Goal: Task Accomplishment & Management: Use online tool/utility

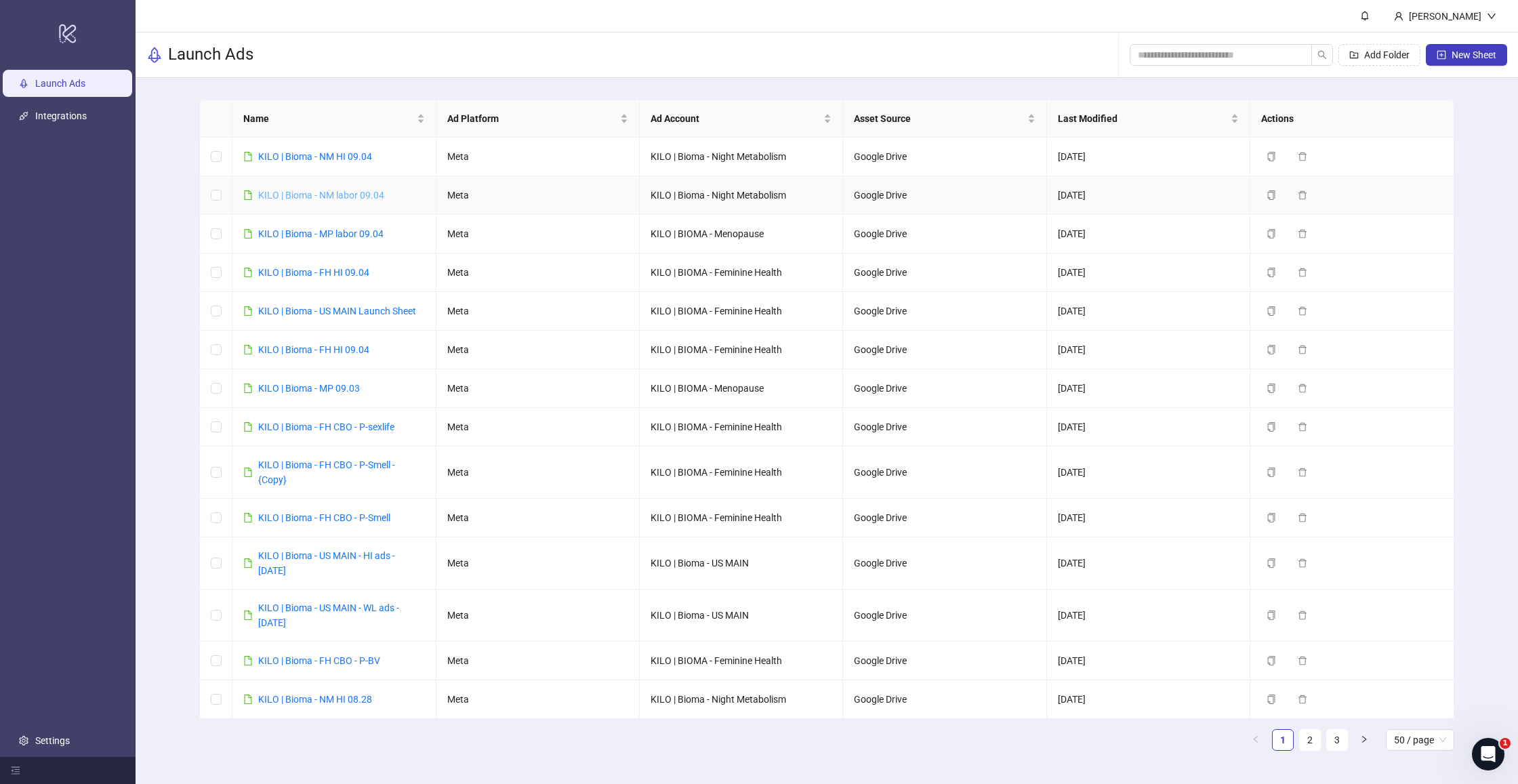
click at [331, 195] on link "KILO | Bioma - NM labor 09.04" at bounding box center [321, 195] width 126 height 11
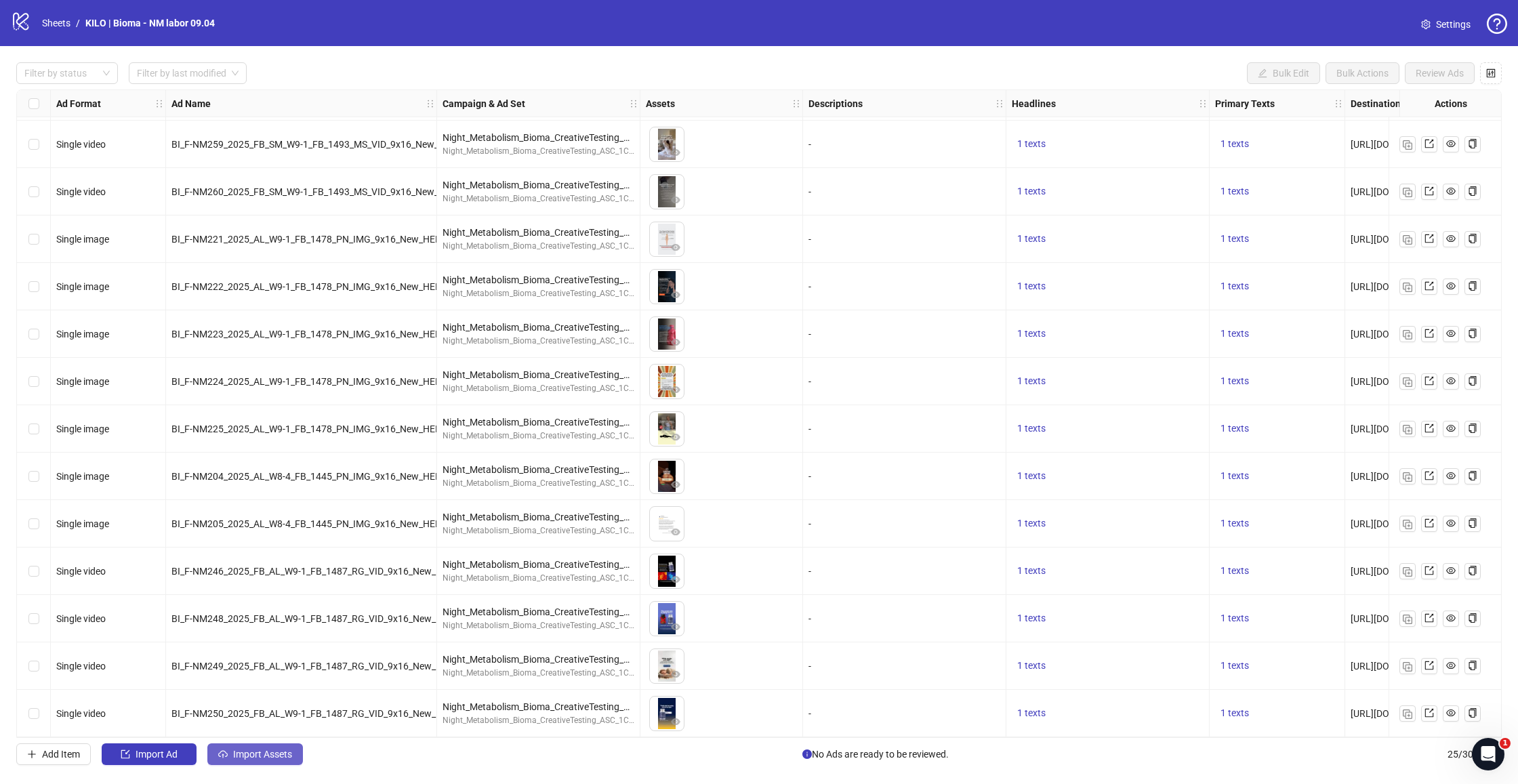
click at [261, 756] on span "Import Assets" at bounding box center [262, 754] width 59 height 11
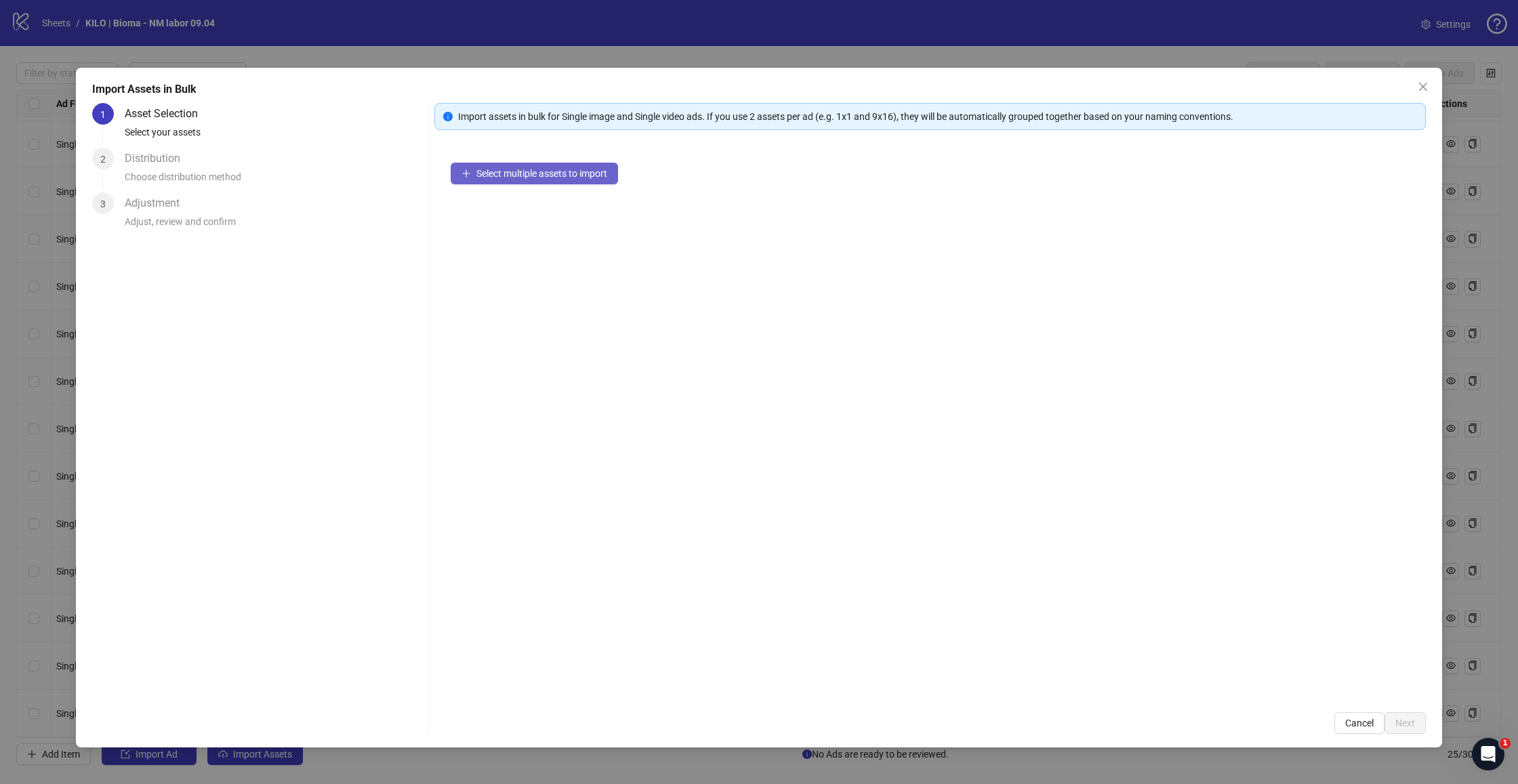
click at [502, 178] on span "Select multiple assets to import" at bounding box center [542, 173] width 131 height 11
click at [1388, 719] on button "Next" at bounding box center [1405, 723] width 41 height 21
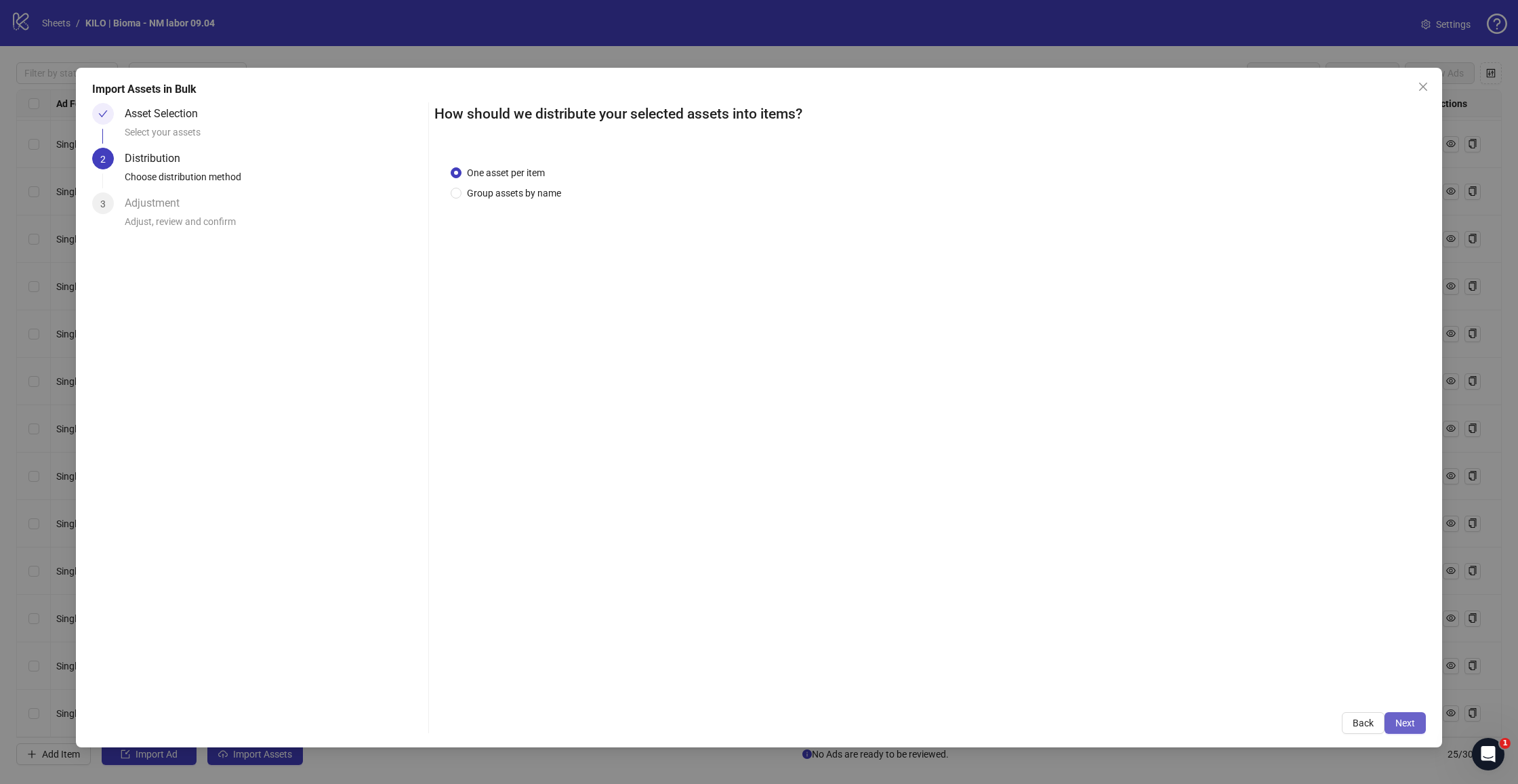
click at [1418, 727] on button "Next" at bounding box center [1405, 723] width 41 height 21
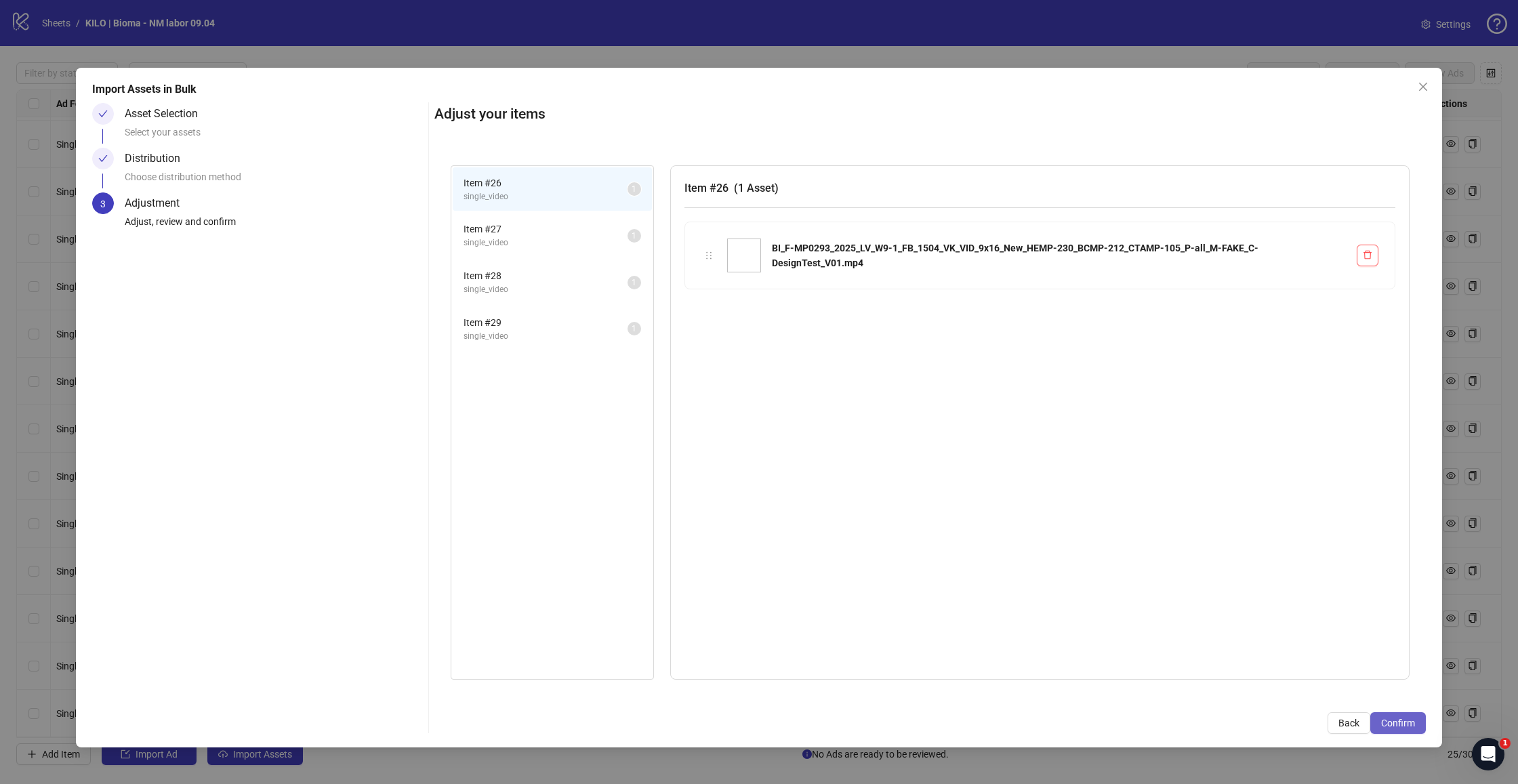
click at [1392, 724] on span "Confirm" at bounding box center [1398, 723] width 34 height 11
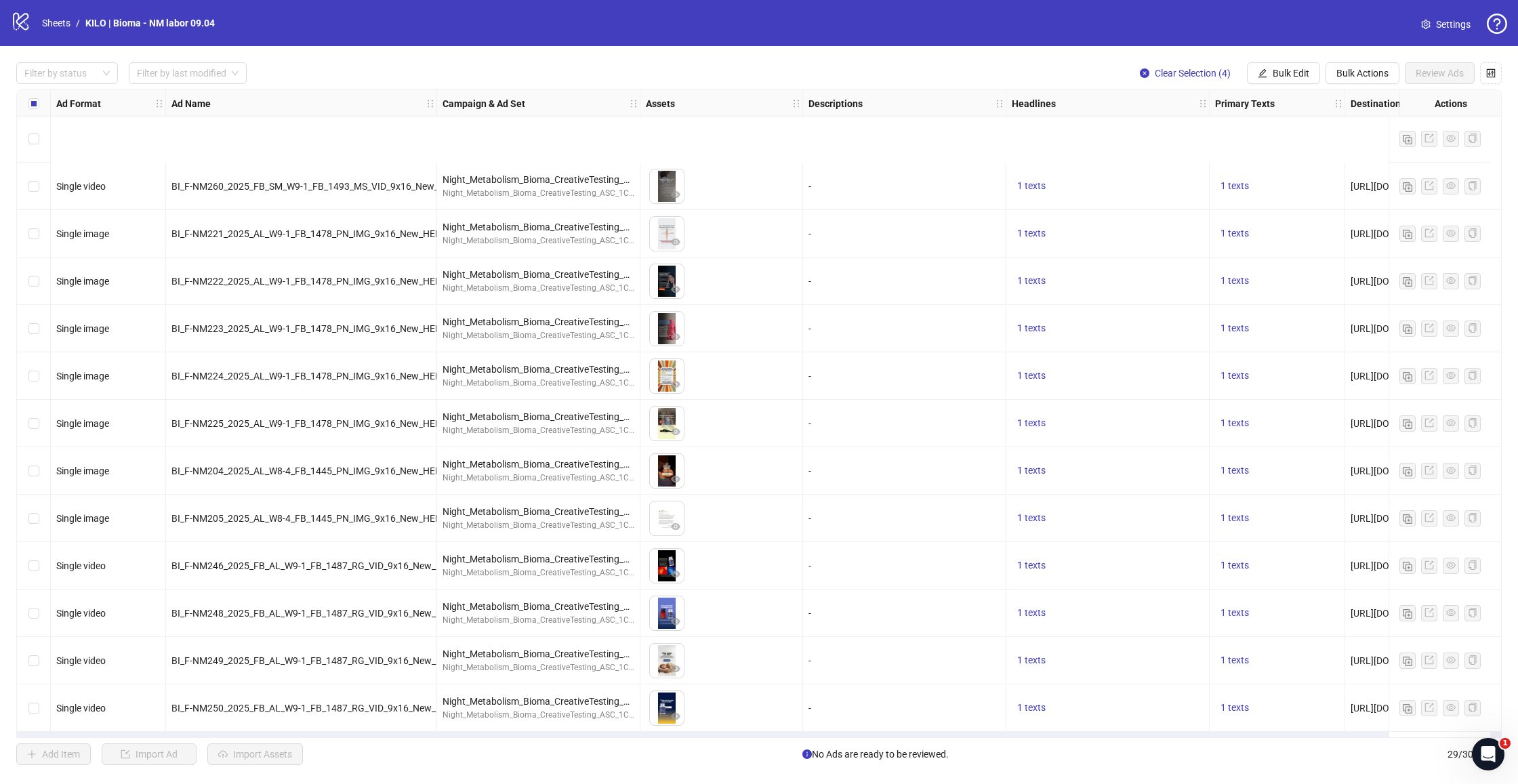
scroll to position [761, 0]
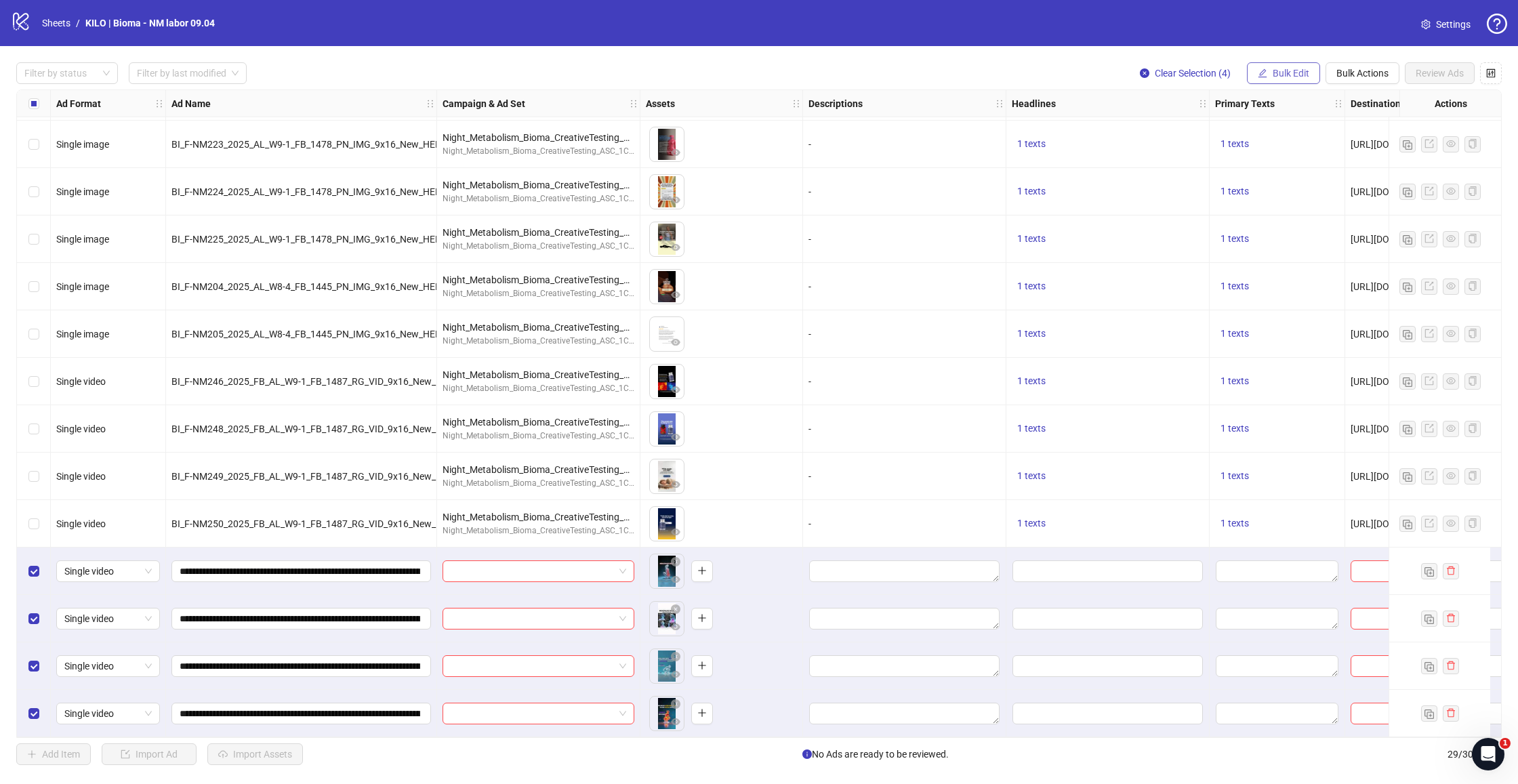
click at [1282, 74] on span "Bulk Edit" at bounding box center [1291, 73] width 36 height 11
click at [1279, 135] on li "Campaign & Ad Set" at bounding box center [1297, 143] width 97 height 21
click at [1191, 135] on input "search" at bounding box center [1240, 131] width 243 height 20
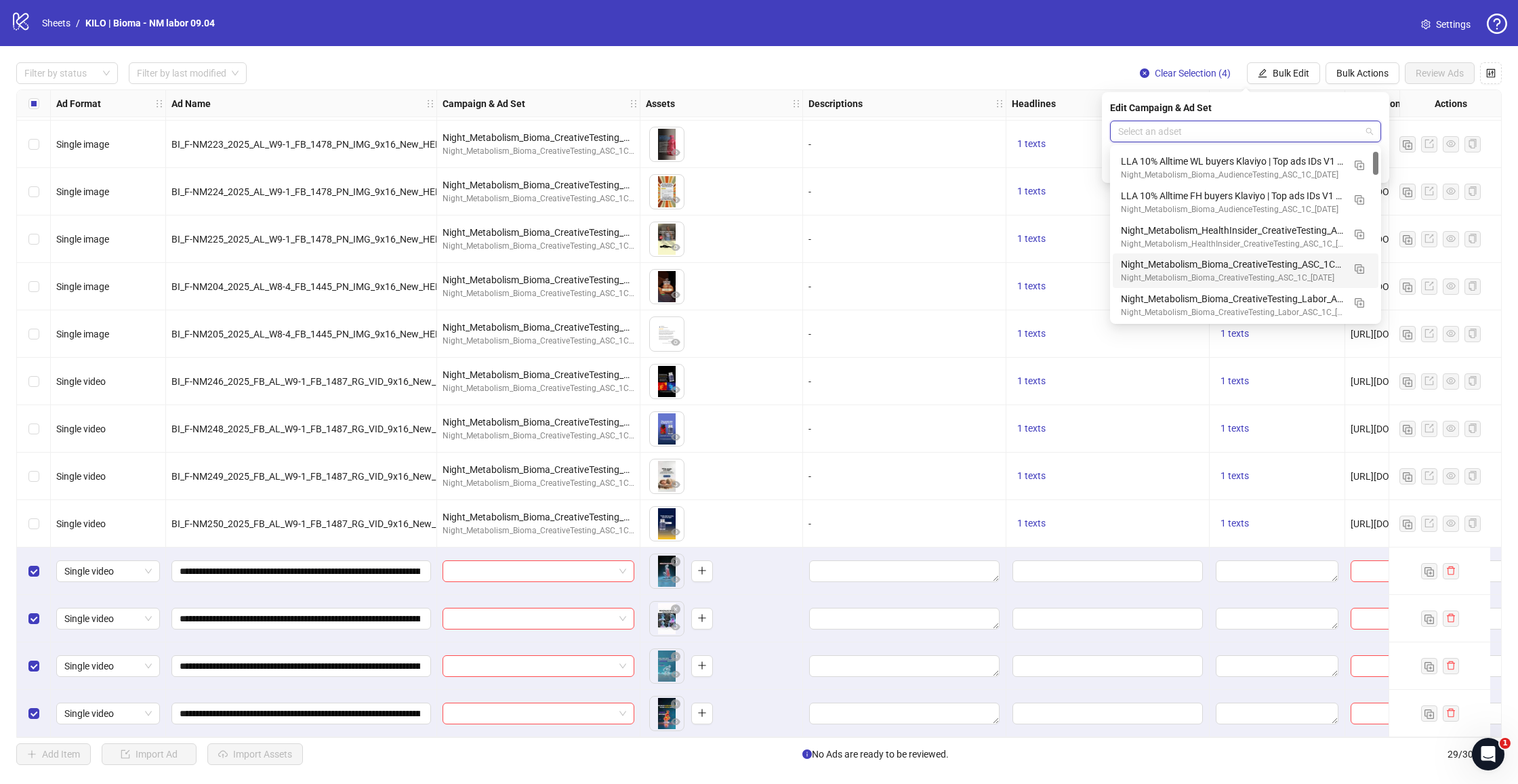
scroll to position [30, 0]
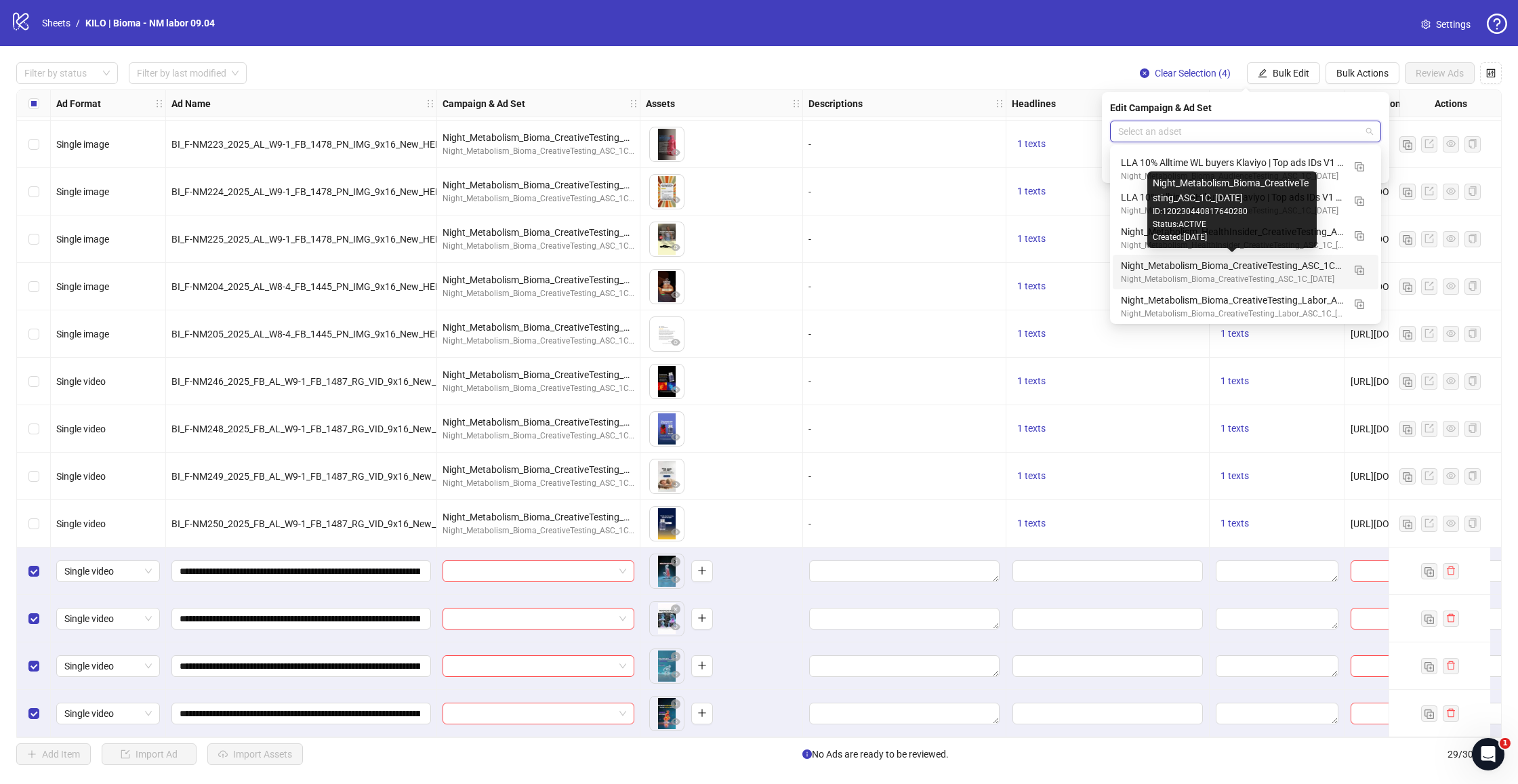
click at [1176, 264] on div "Night_Metabolism_Bioma_CreativeTesting_ASC_1C_[DATE]" at bounding box center [1233, 265] width 222 height 15
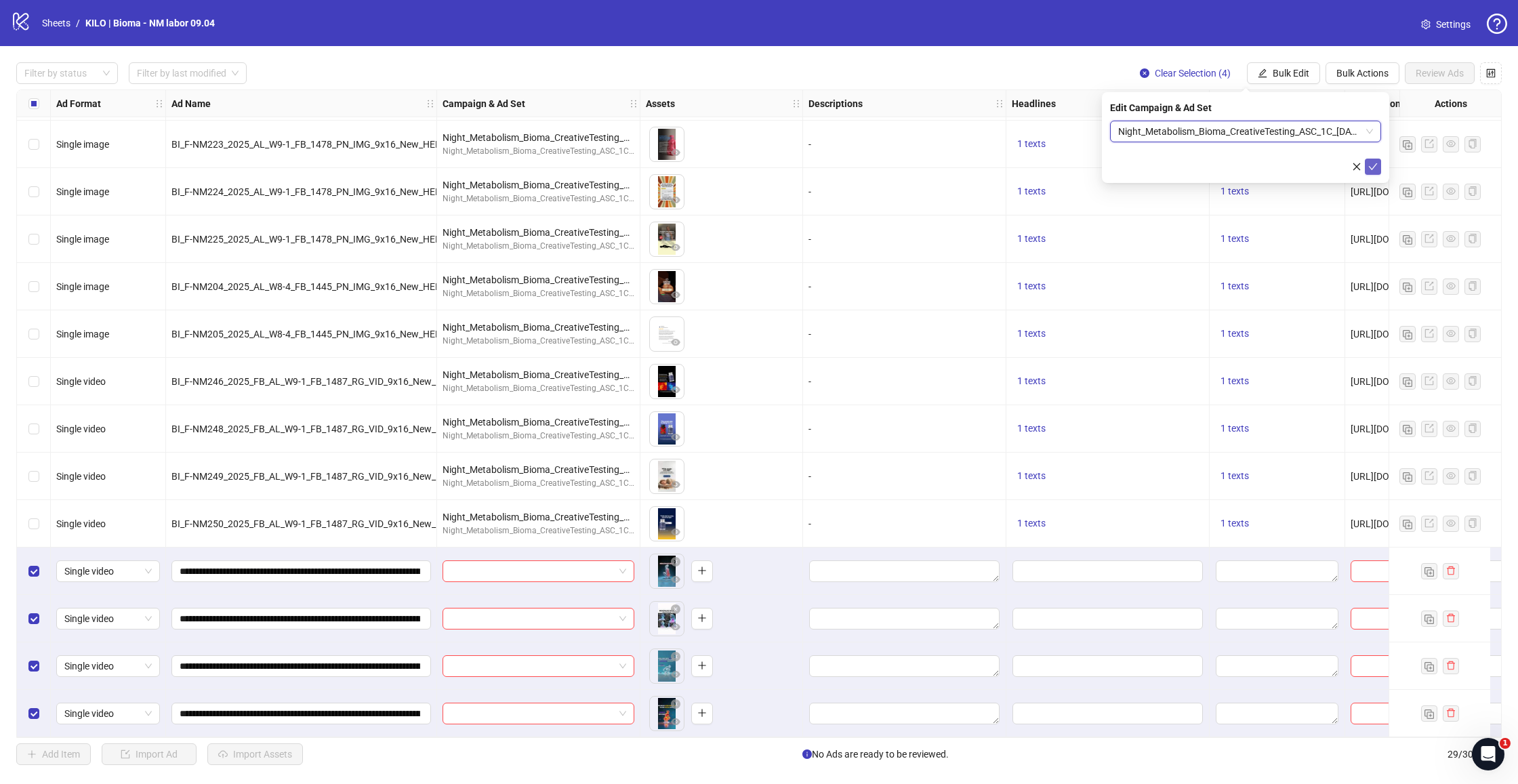
click at [1373, 167] on icon "check" at bounding box center [1374, 167] width 9 height 7
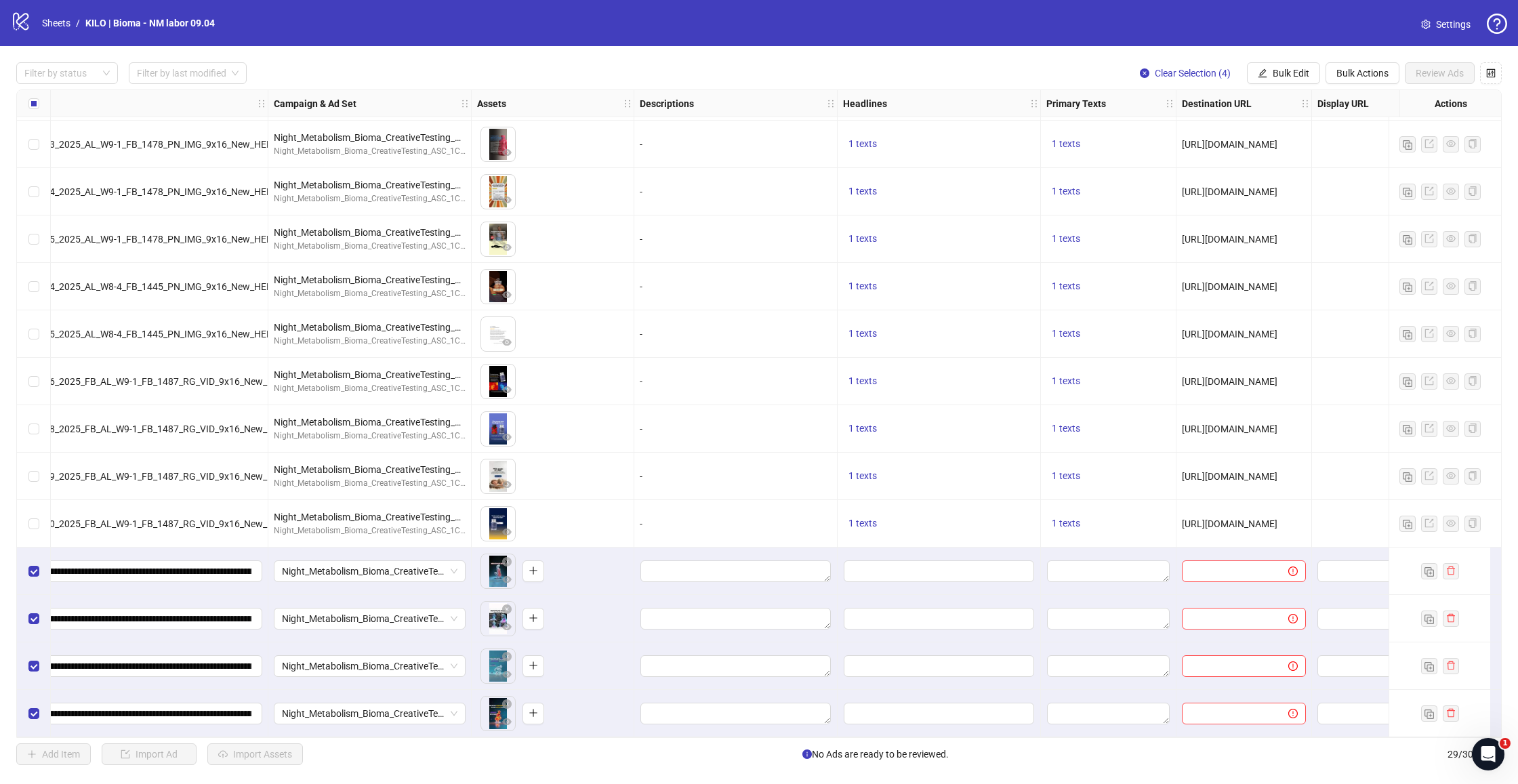
scroll to position [761, 170]
click at [1289, 68] on span "Bulk Edit" at bounding box center [1291, 73] width 36 height 11
click at [1282, 212] on span "Primary Texts" at bounding box center [1297, 208] width 81 height 15
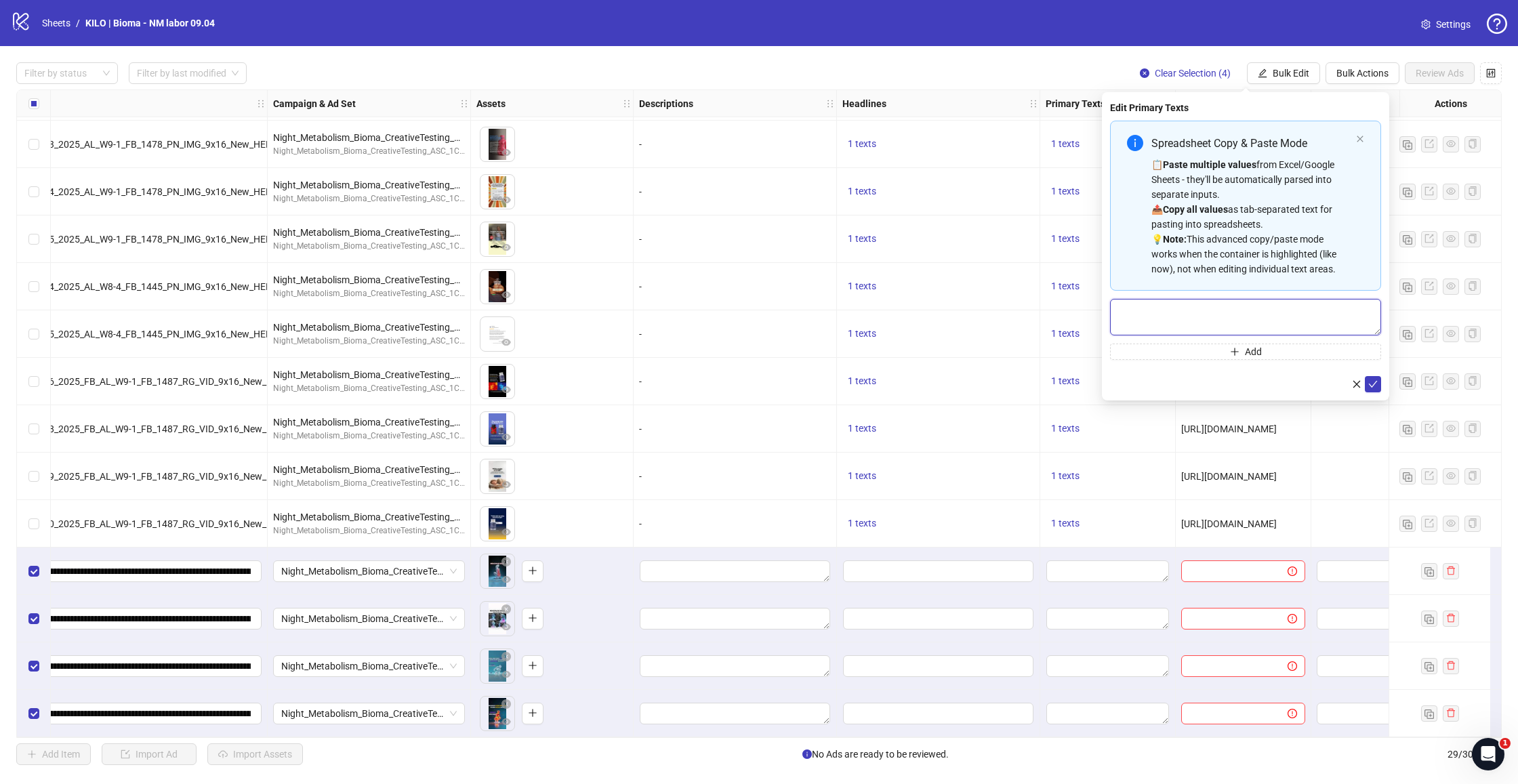
click at [1253, 312] on textarea "Multi-text input container - paste or copy values" at bounding box center [1246, 316] width 271 height 36
paste textarea "**********"
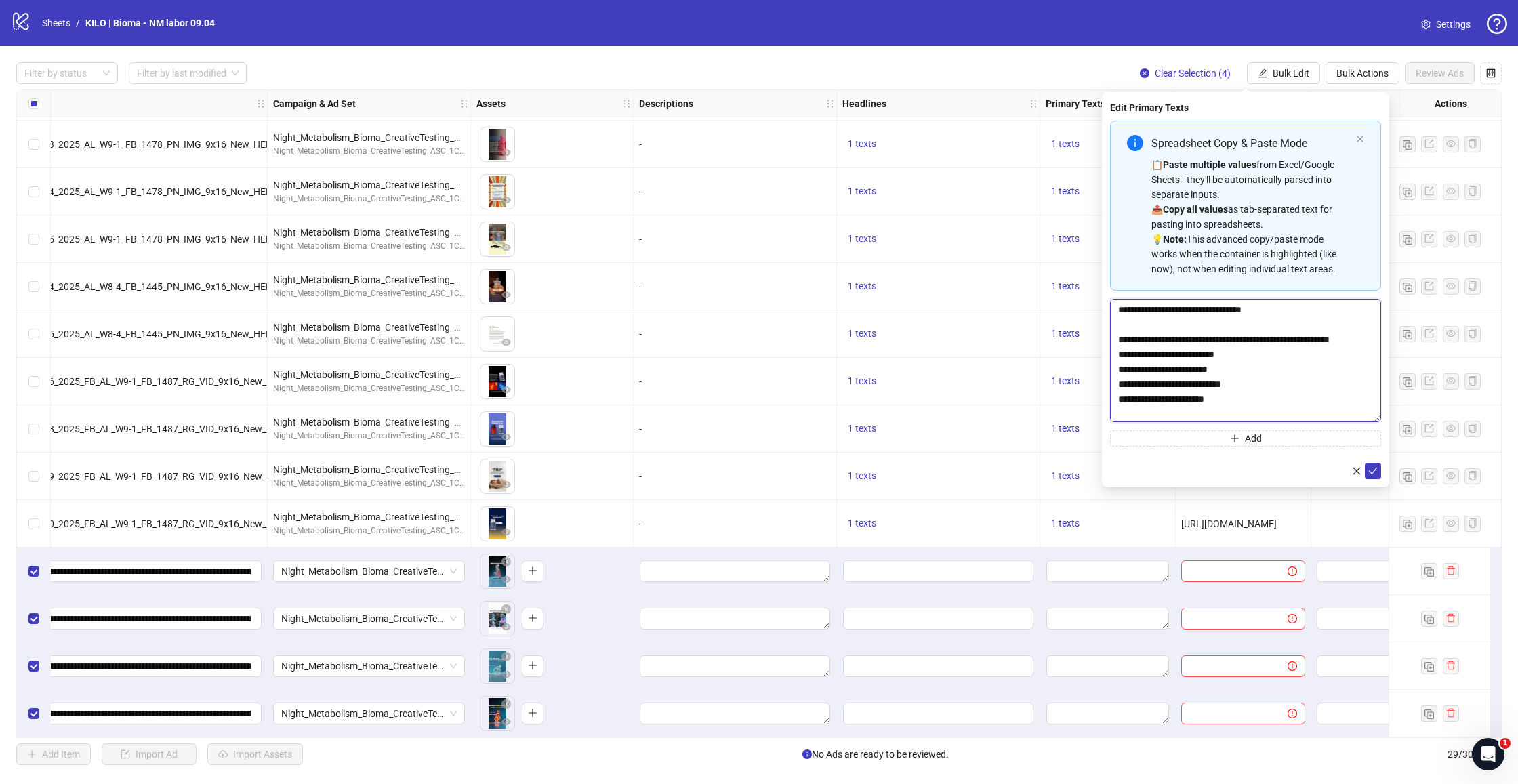
scroll to position [0, 0]
click at [1390, 475] on body "logo/logo-mobile Sheets / KILO | Bioma - NM labor 09.04 Settings Filter by stat…" at bounding box center [759, 392] width 1518 height 784
type textarea "**********"
click at [1379, 532] on button "submit" at bounding box center [1373, 527] width 16 height 16
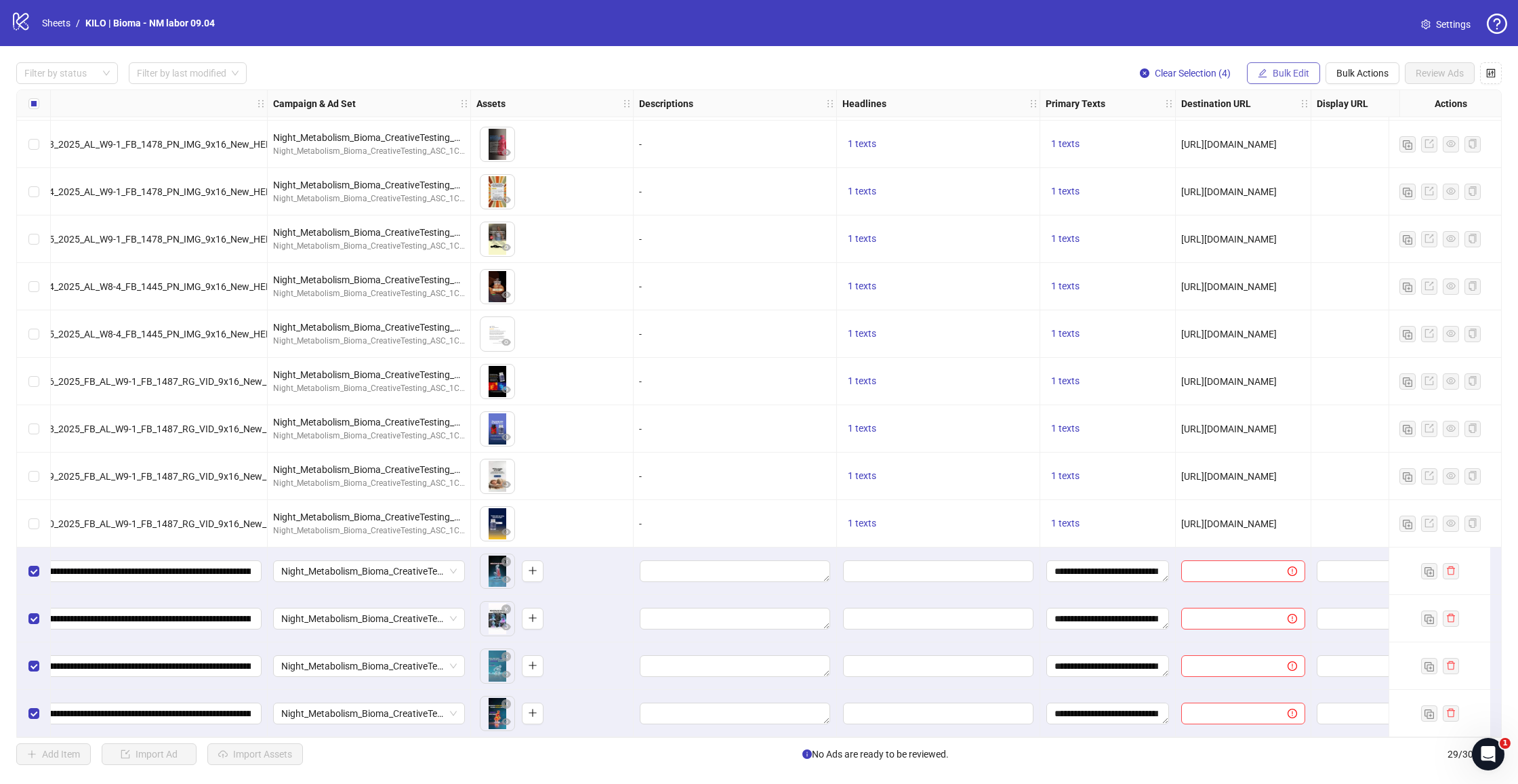
click at [1281, 74] on span "Bulk Edit" at bounding box center [1291, 73] width 36 height 11
click at [1277, 180] on span "Headlines" at bounding box center [1297, 187] width 81 height 15
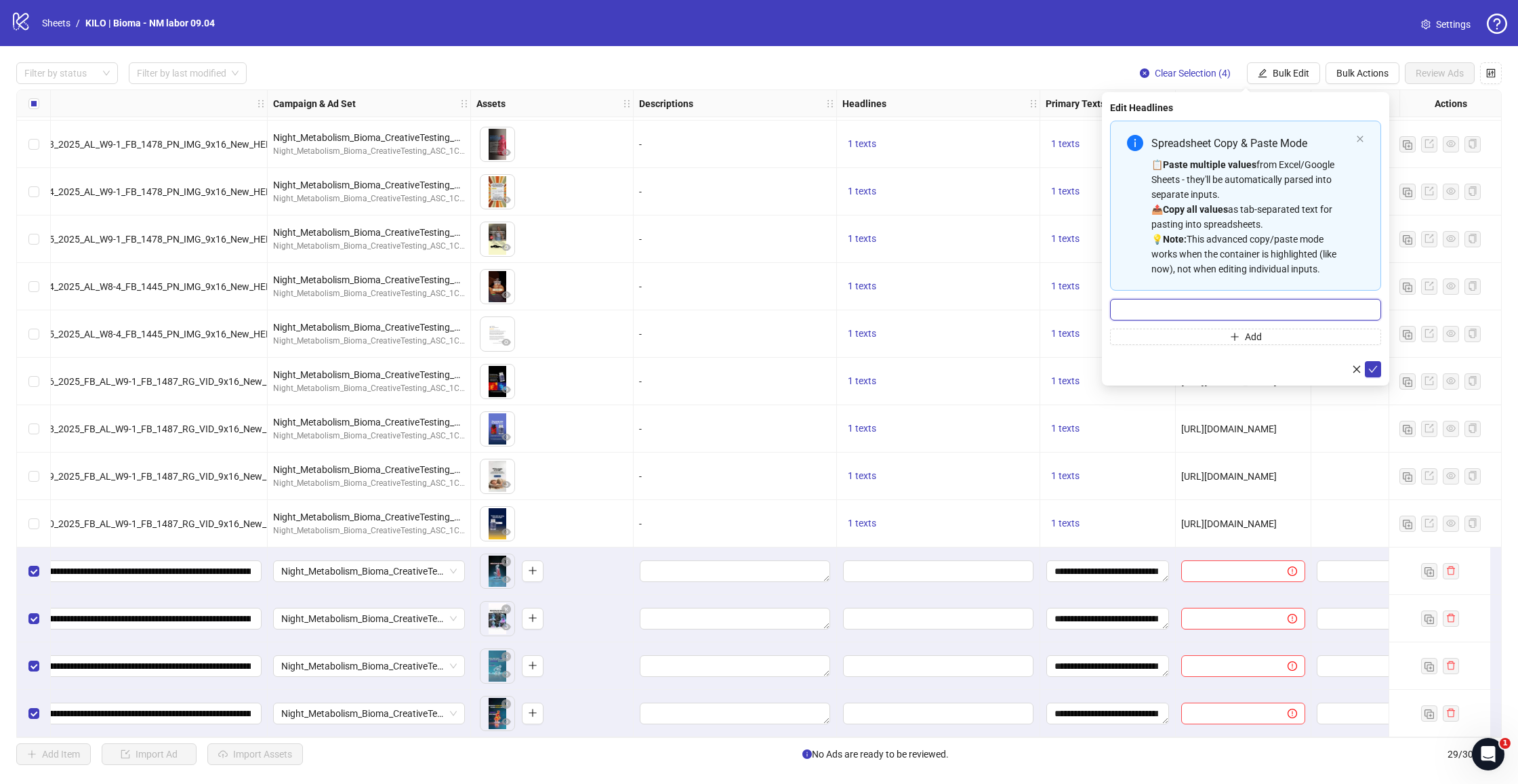
click at [1252, 308] on input "Multi-input container - paste or copy values" at bounding box center [1246, 309] width 271 height 21
paste input "**********"
type input "**********"
click at [1369, 365] on icon "check" at bounding box center [1373, 369] width 10 height 10
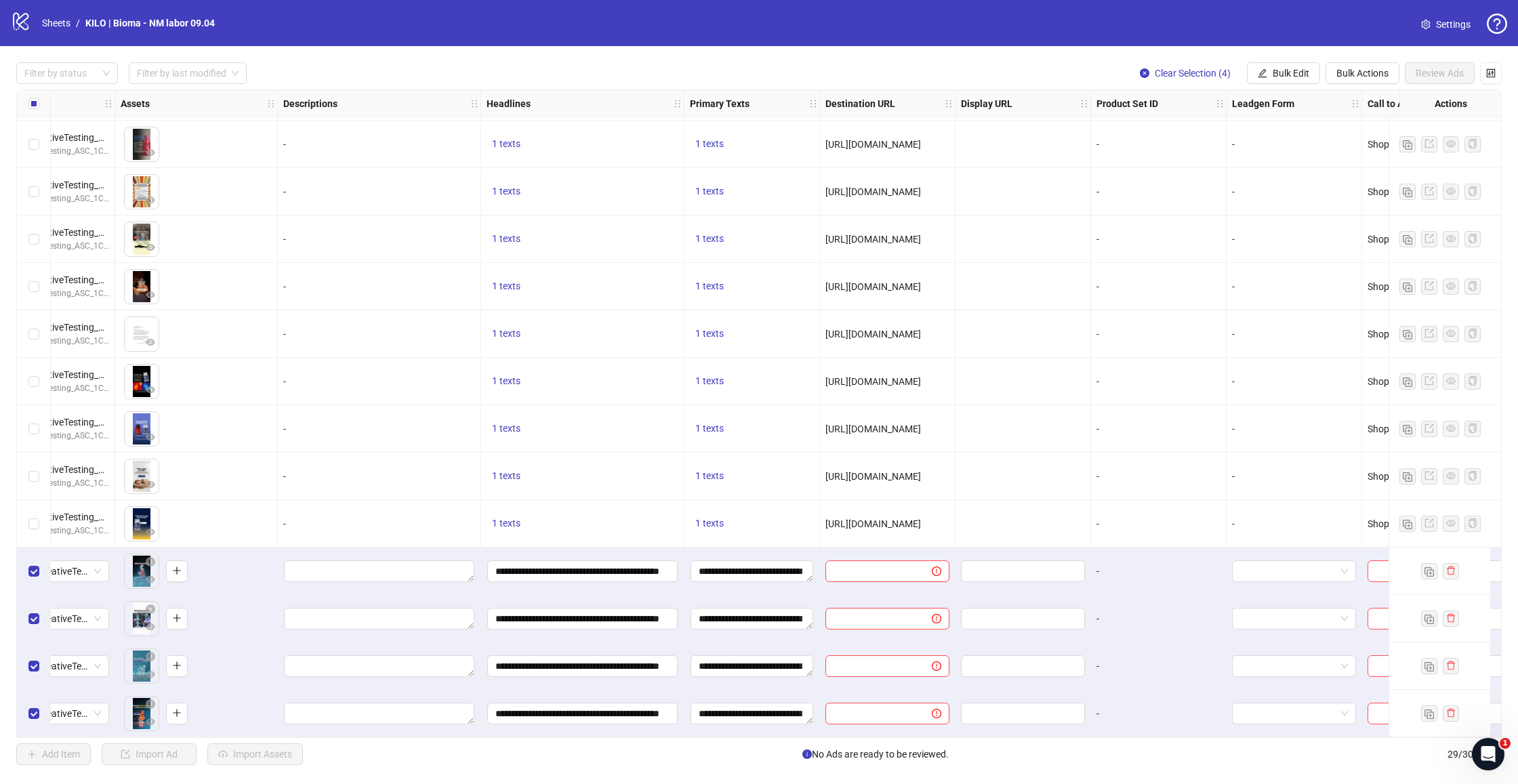
scroll to position [761, 520]
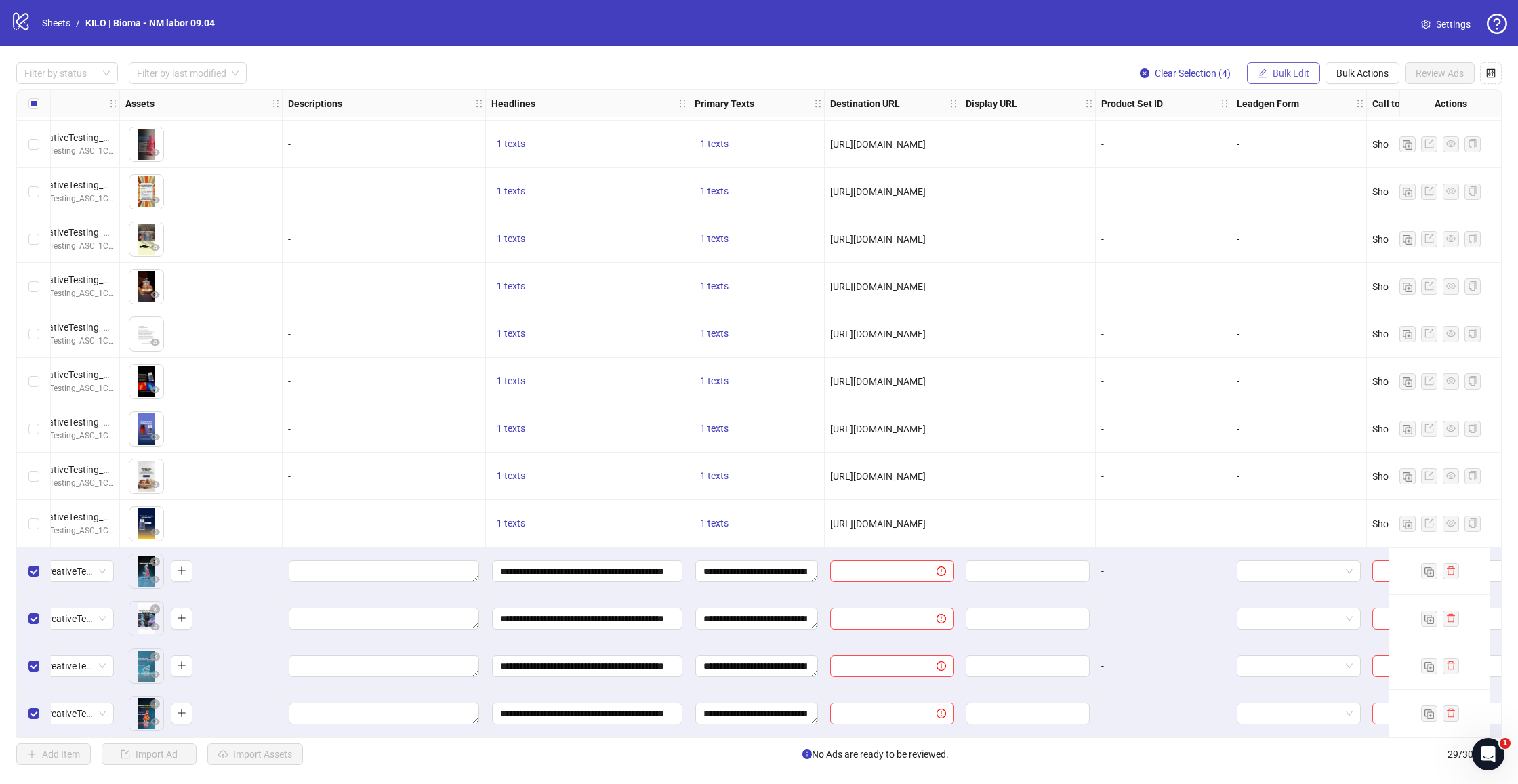
click at [1288, 70] on span "Bulk Edit" at bounding box center [1291, 73] width 36 height 11
click at [1293, 228] on span "Destination URL" at bounding box center [1297, 230] width 81 height 15
click at [1185, 124] on span at bounding box center [1246, 132] width 271 height 21
paste input "**********"
type input "**********"
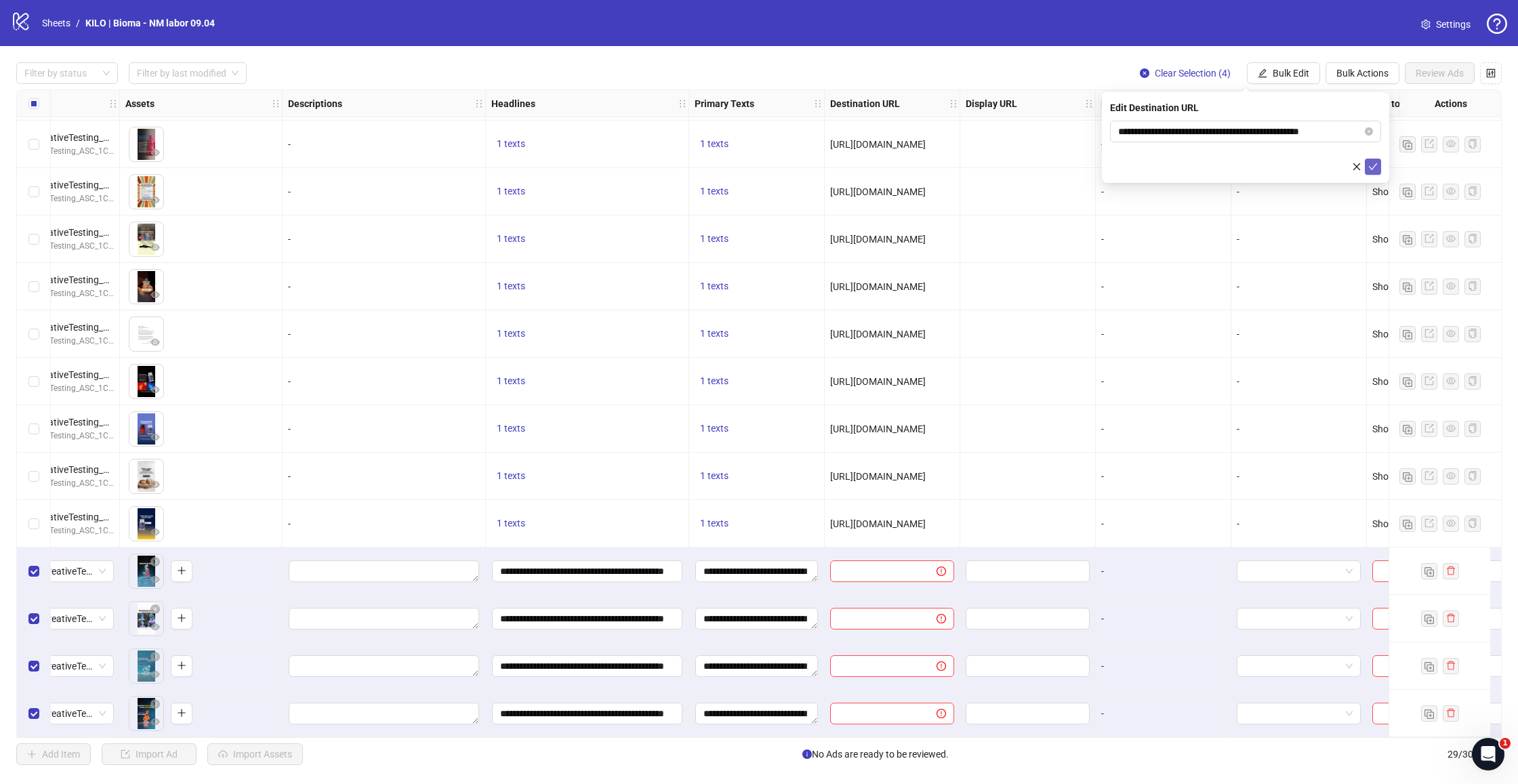
click at [1376, 162] on icon "check" at bounding box center [1373, 166] width 10 height 10
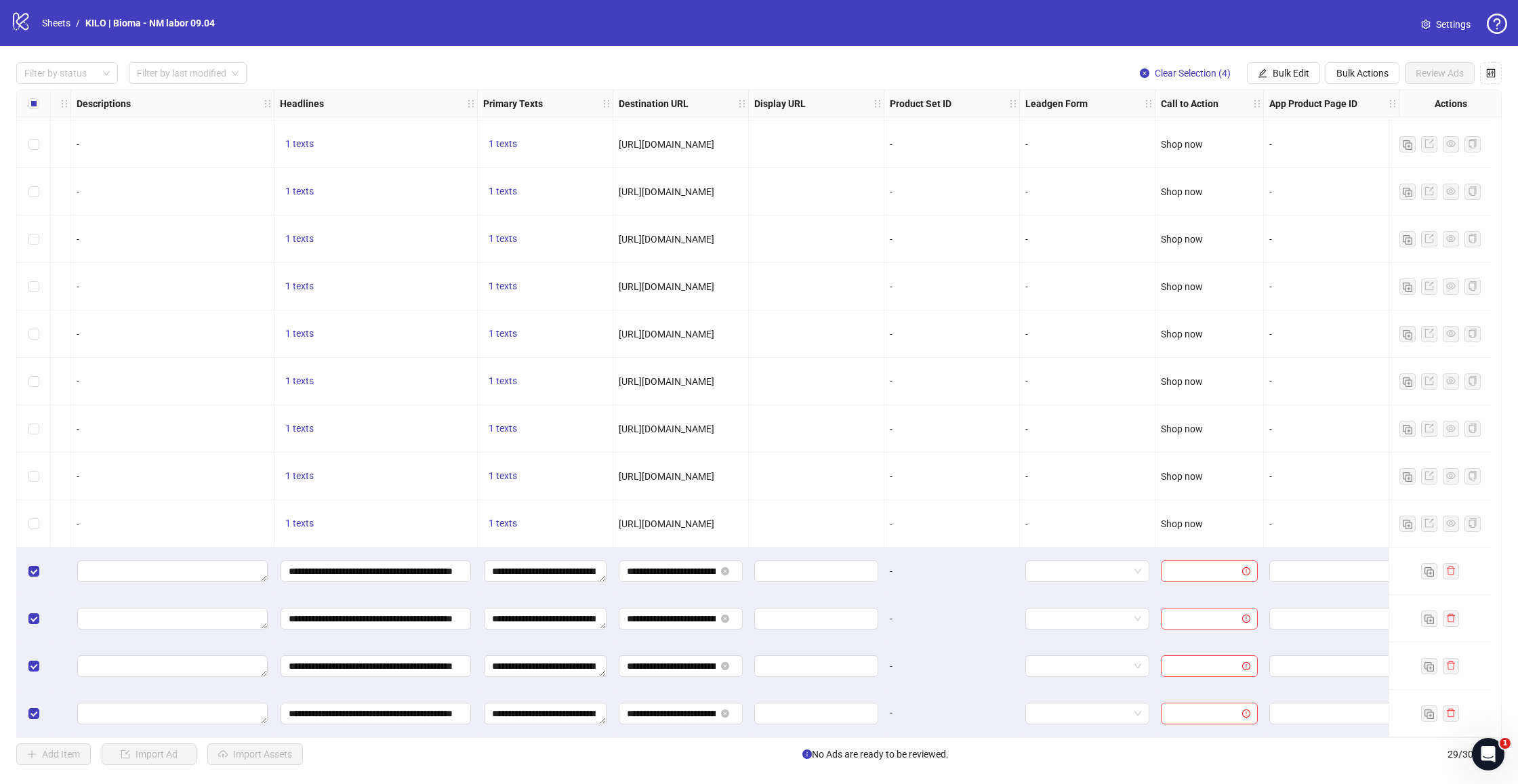
scroll to position [0, 0]
click at [1289, 69] on span "Bulk Edit" at bounding box center [1291, 73] width 36 height 11
click at [1281, 281] on li "Product Set ID" at bounding box center [1297, 274] width 97 height 21
click at [1278, 288] on span "Call to Action" at bounding box center [1297, 295] width 81 height 15
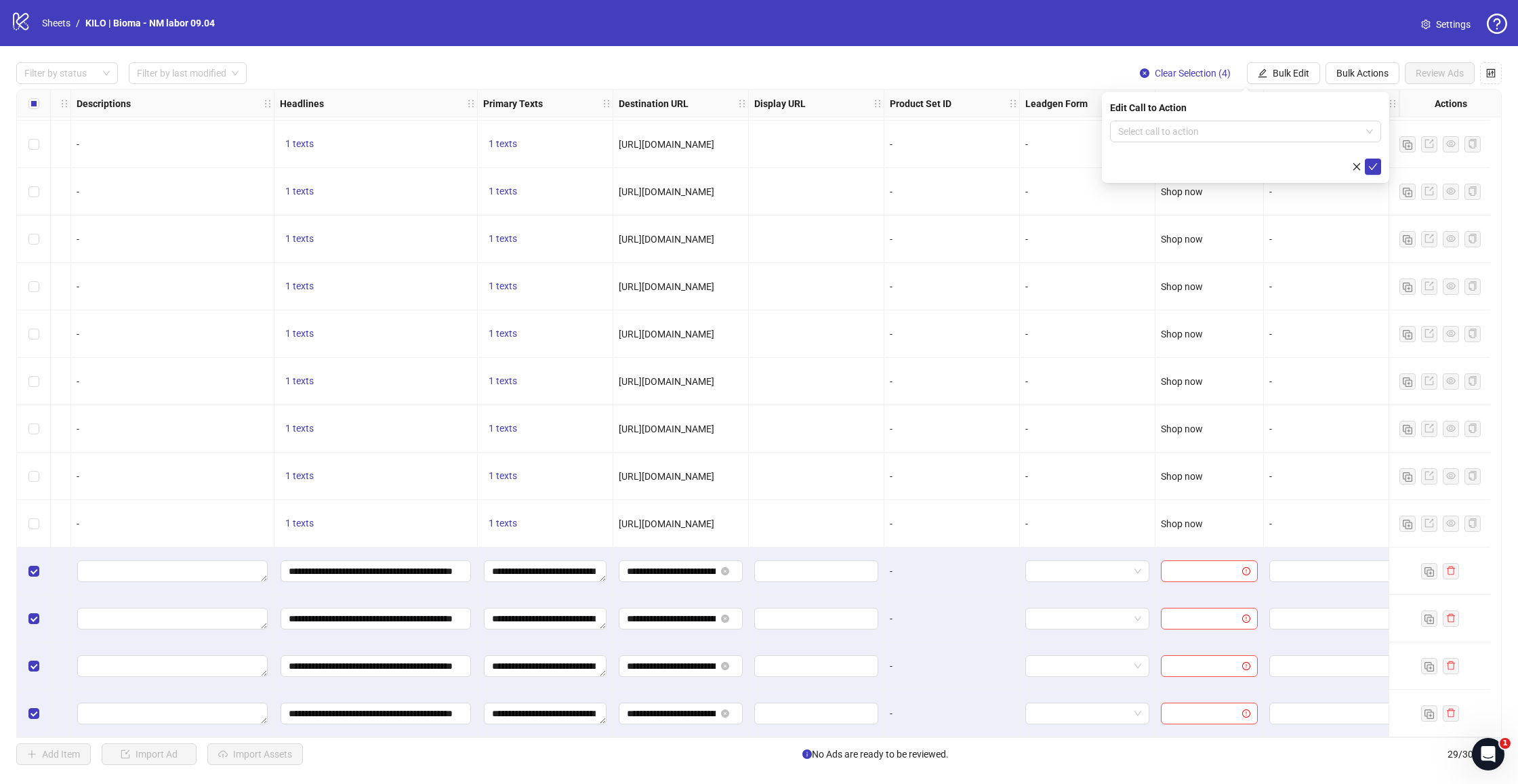
click at [1211, 109] on div "Edit Call to Action" at bounding box center [1246, 108] width 271 height 15
click at [1205, 117] on div "Edit Call to Action Select call to action" at bounding box center [1245, 138] width 287 height 91
click at [1196, 127] on input "search" at bounding box center [1240, 131] width 243 height 20
click at [1169, 220] on div "Shop now" at bounding box center [1246, 220] width 250 height 15
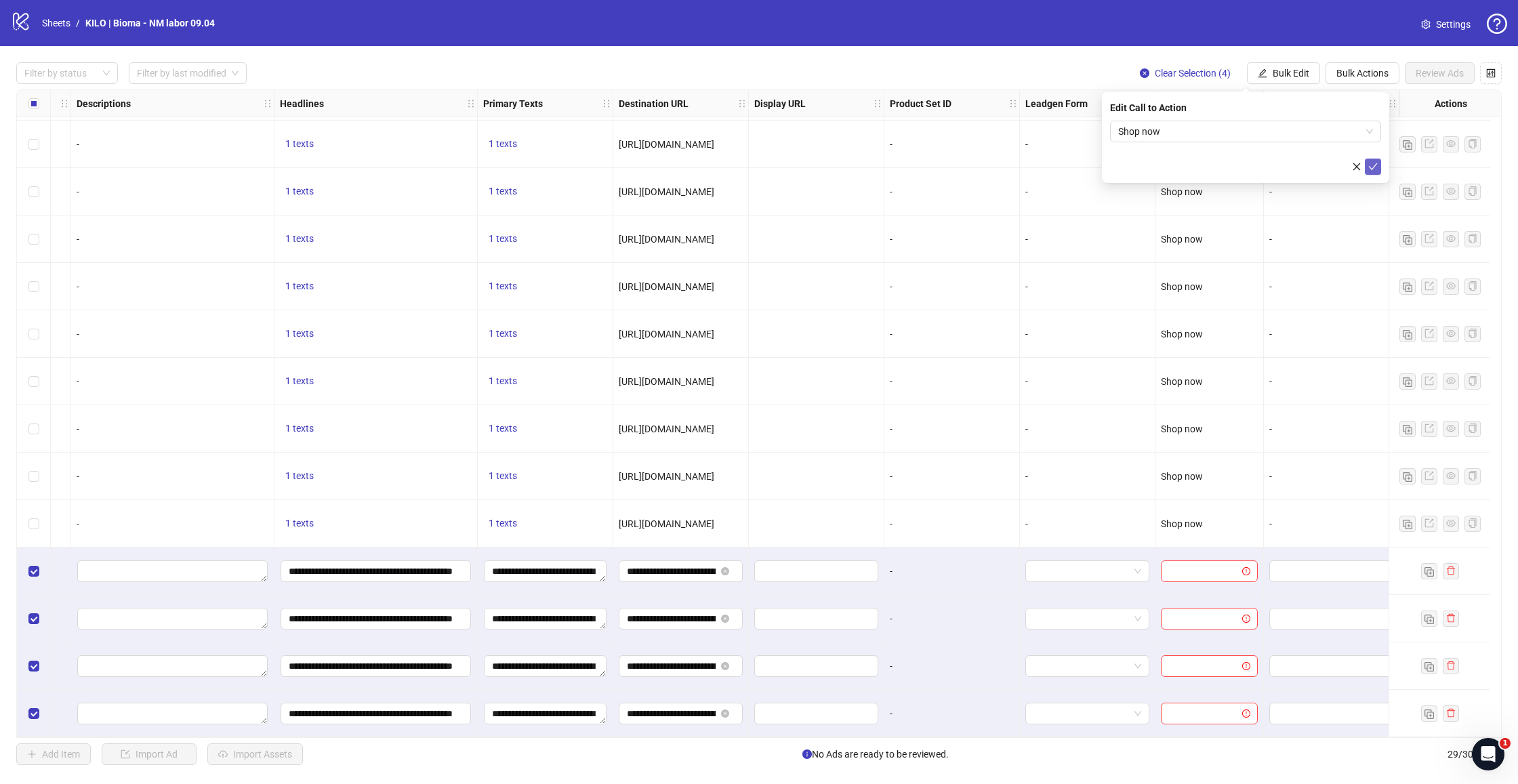
click at [1376, 167] on icon "check" at bounding box center [1373, 166] width 10 height 10
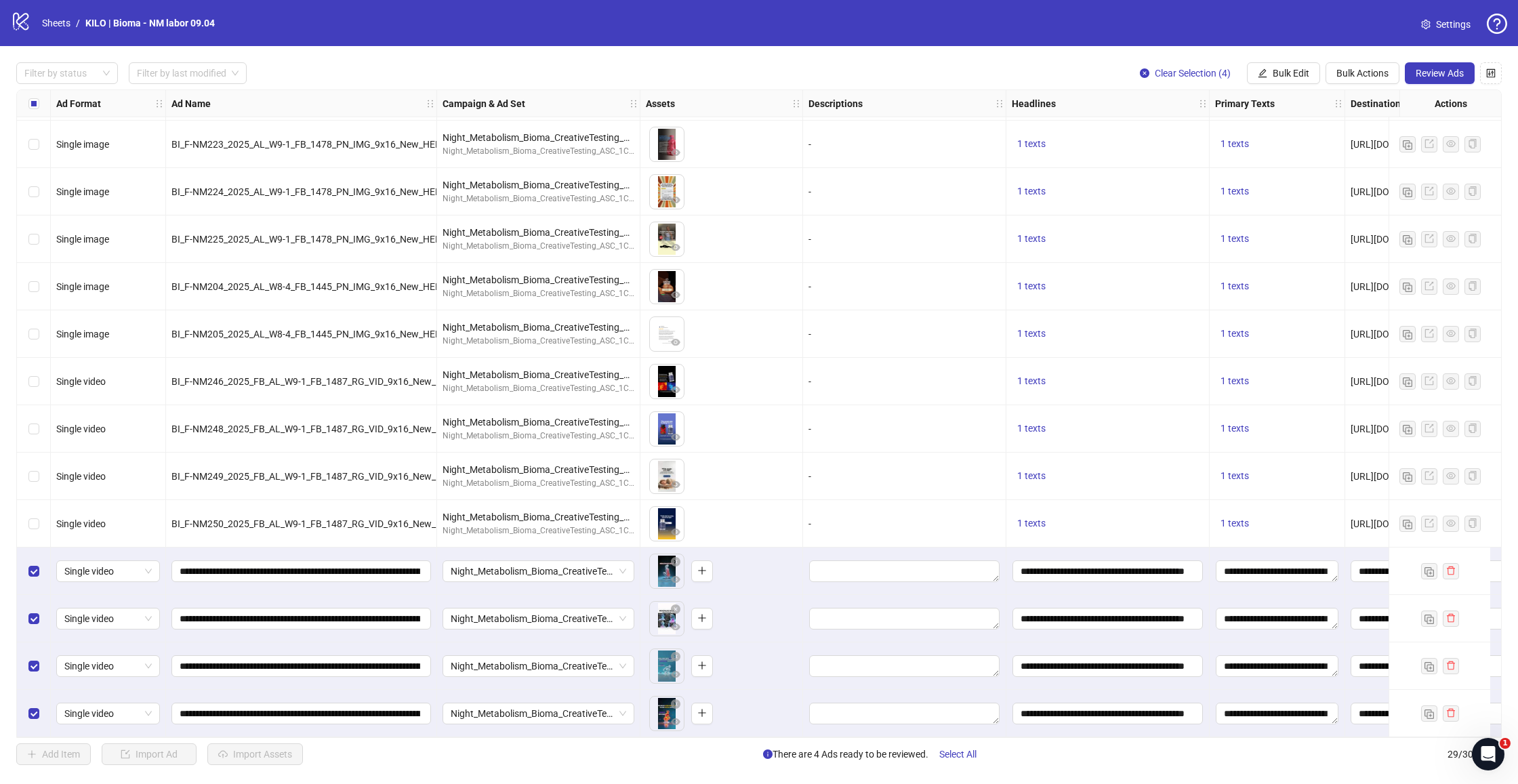
scroll to position [761, 0]
click at [324, 569] on input "**********" at bounding box center [300, 571] width 241 height 15
click at [1439, 68] on span "Review Ads" at bounding box center [1440, 73] width 48 height 11
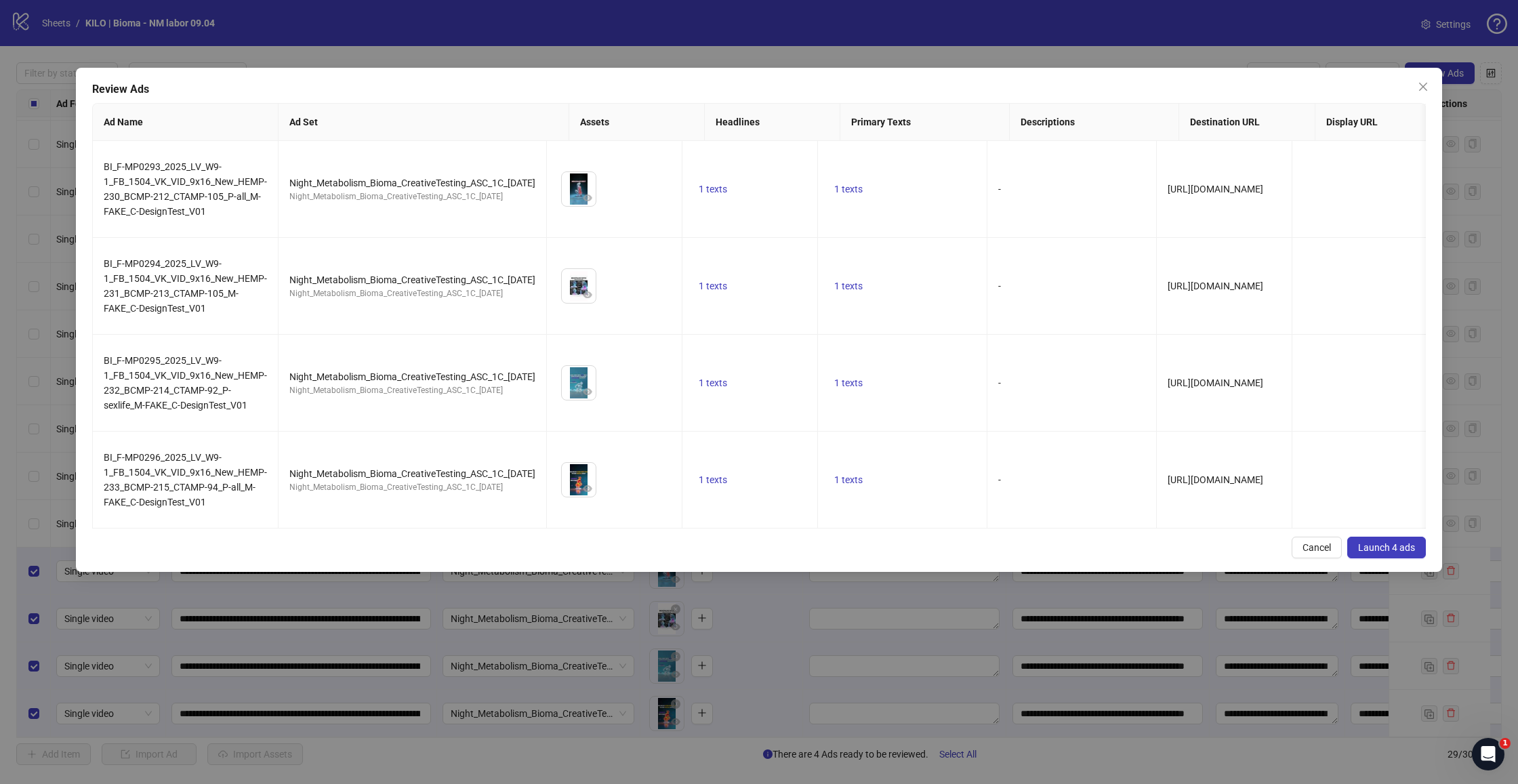
click at [1413, 548] on span "Launch 4 ads" at bounding box center [1387, 548] width 57 height 11
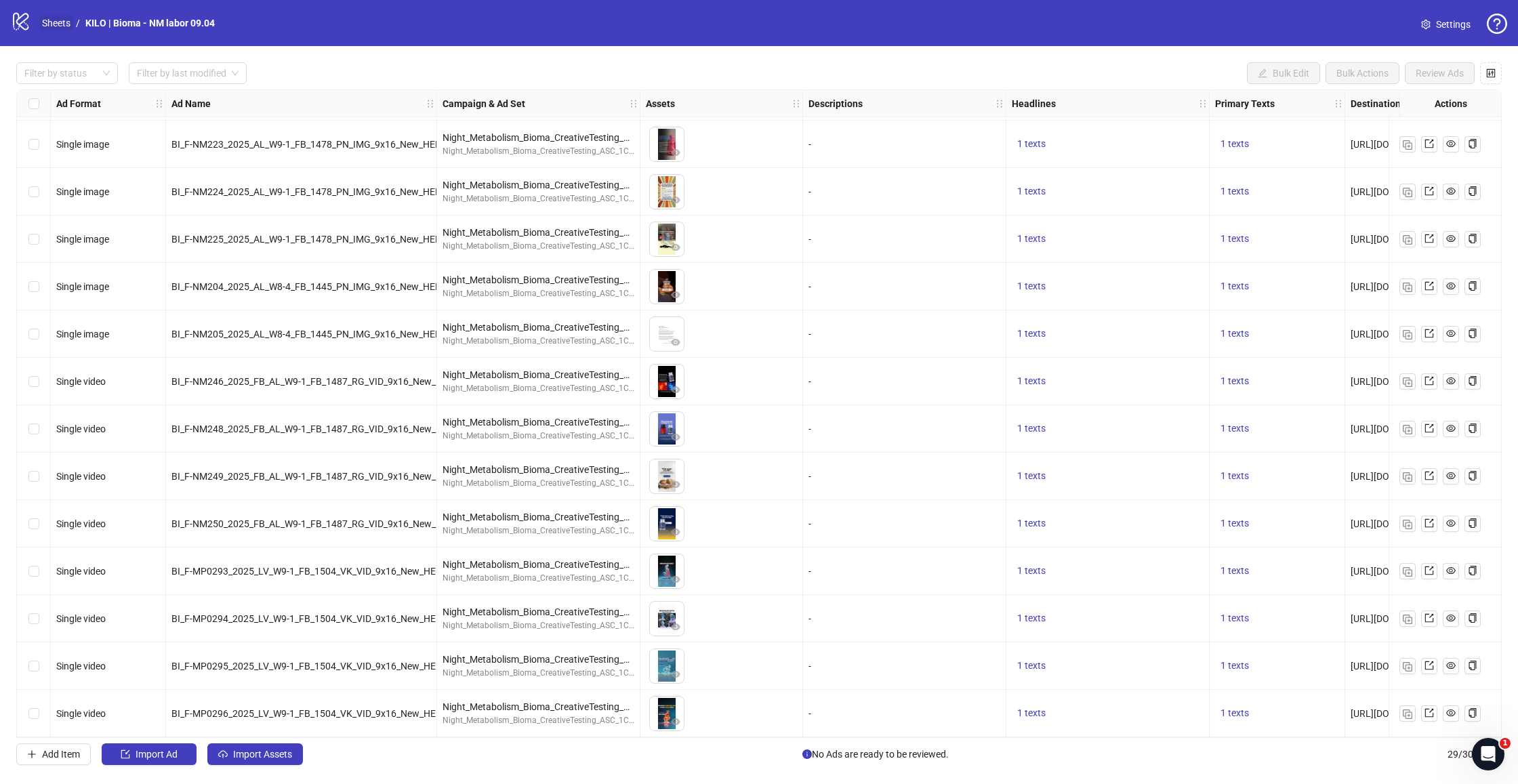
click at [52, 22] on link "Sheets" at bounding box center [56, 23] width 34 height 15
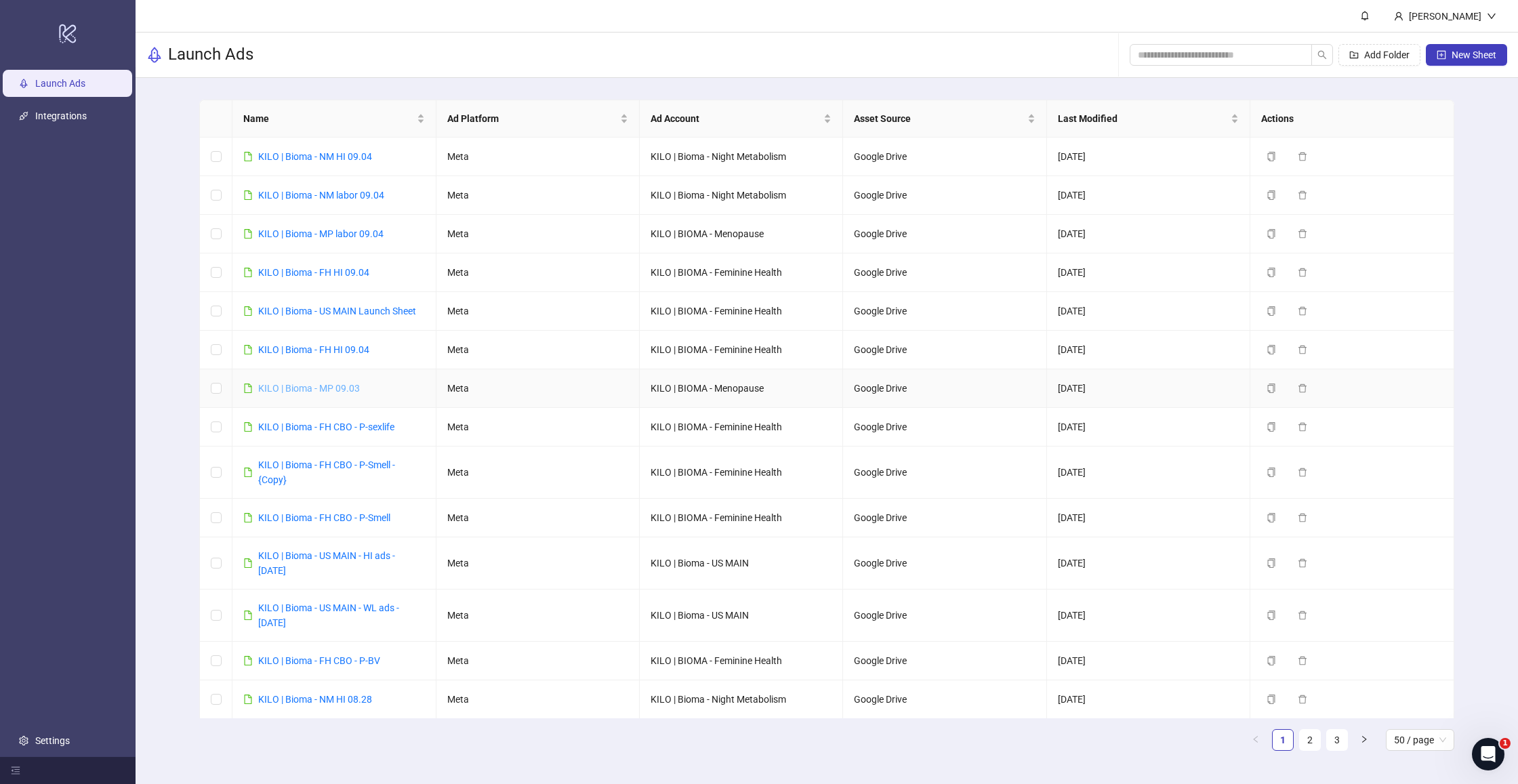
click at [343, 391] on link "KILO | Bioma - MP 09.03" at bounding box center [309, 388] width 101 height 11
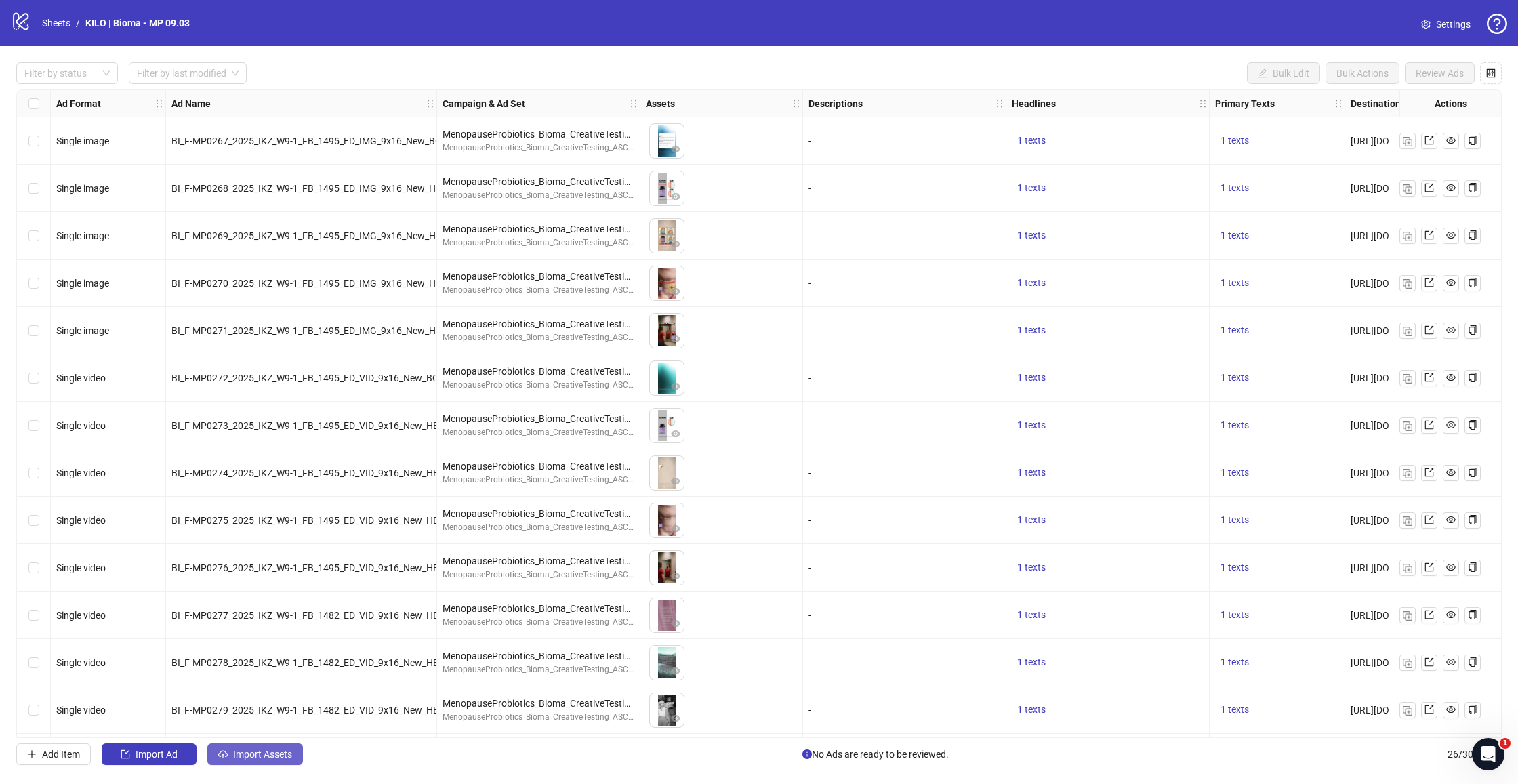
click at [275, 758] on span "Import Assets" at bounding box center [262, 754] width 59 height 11
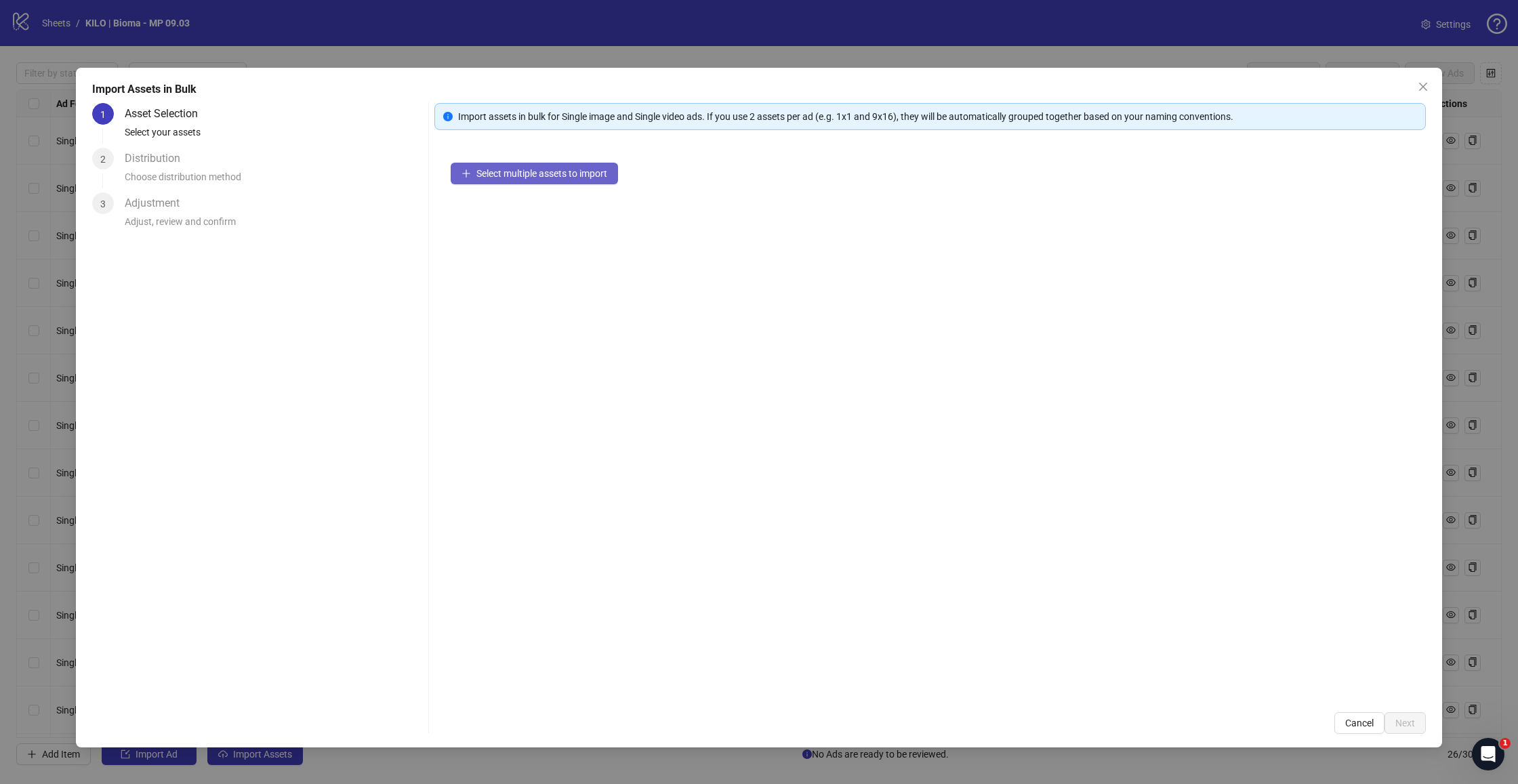
click at [548, 171] on span "Select multiple assets to import" at bounding box center [542, 173] width 131 height 11
click at [1394, 722] on button "Next" at bounding box center [1405, 723] width 41 height 21
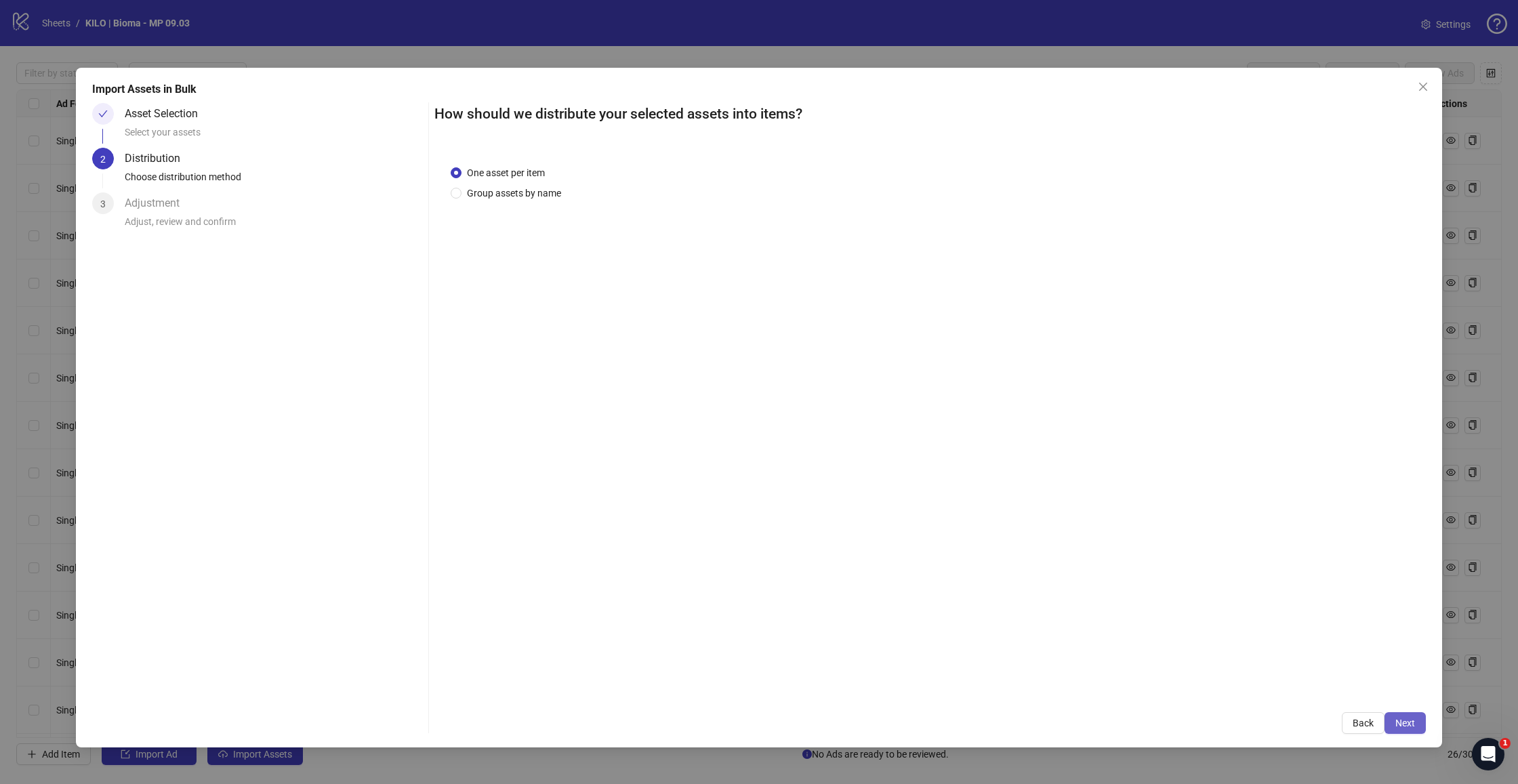
click at [1408, 727] on span "Next" at bounding box center [1405, 723] width 20 height 11
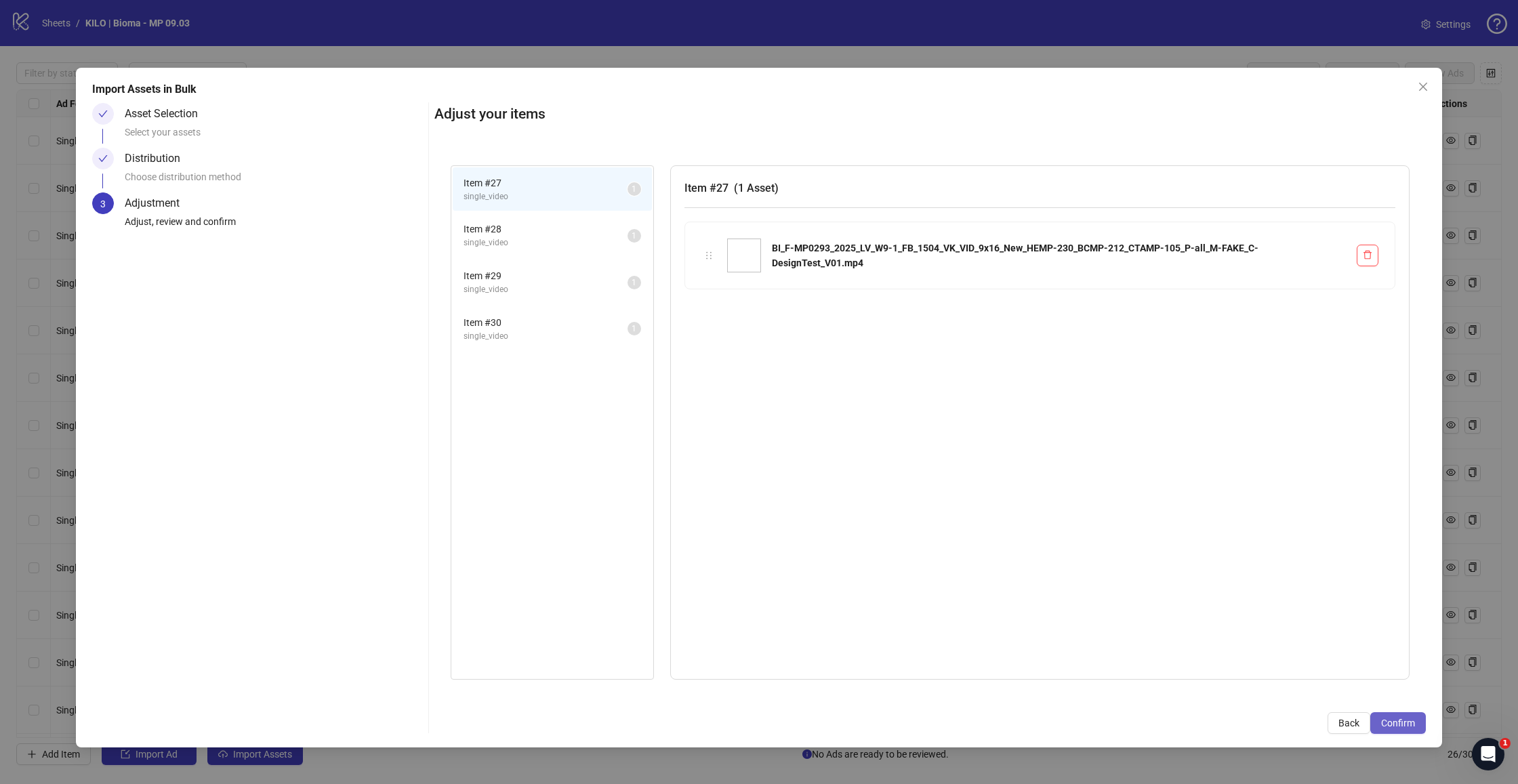
click at [1402, 725] on span "Confirm" at bounding box center [1398, 723] width 34 height 11
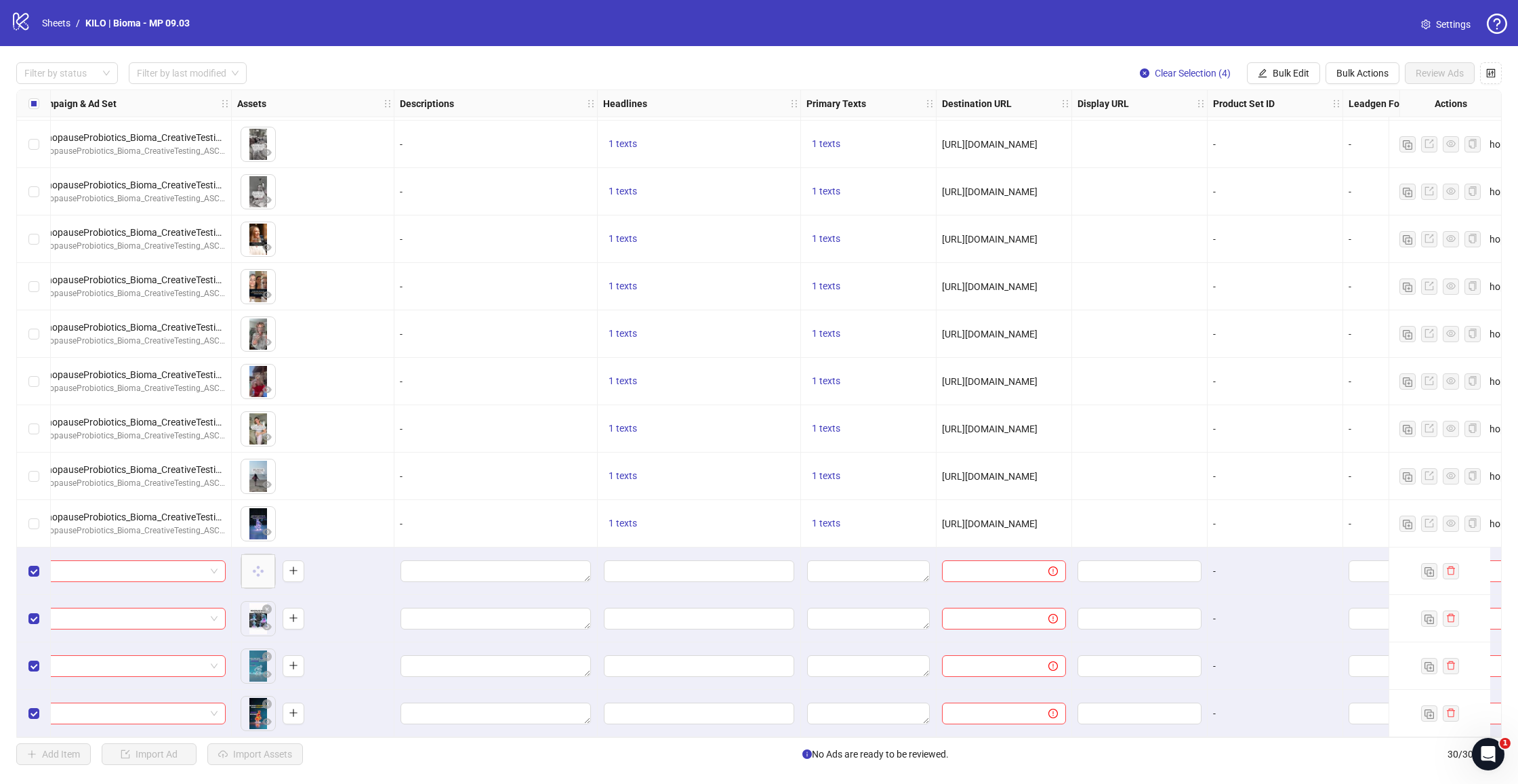
scroll to position [808, 410]
click at [1280, 72] on span "Bulk Edit" at bounding box center [1291, 73] width 36 height 11
click at [1296, 230] on span "Destination URL" at bounding box center [1297, 230] width 81 height 15
click at [1226, 138] on input "text" at bounding box center [1241, 131] width 244 height 15
paste input "**********"
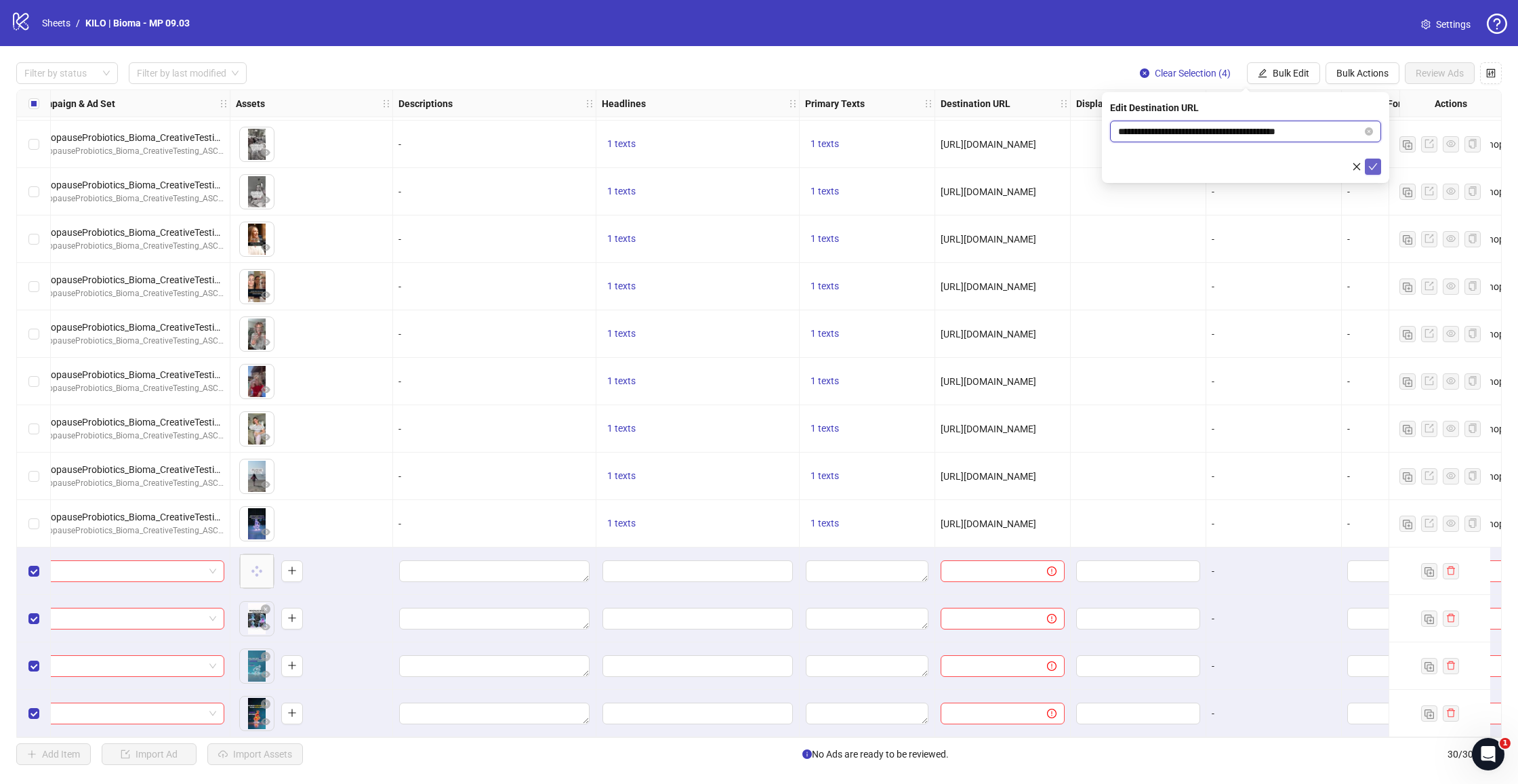
type input "**********"
click at [1373, 167] on icon "check" at bounding box center [1374, 167] width 9 height 7
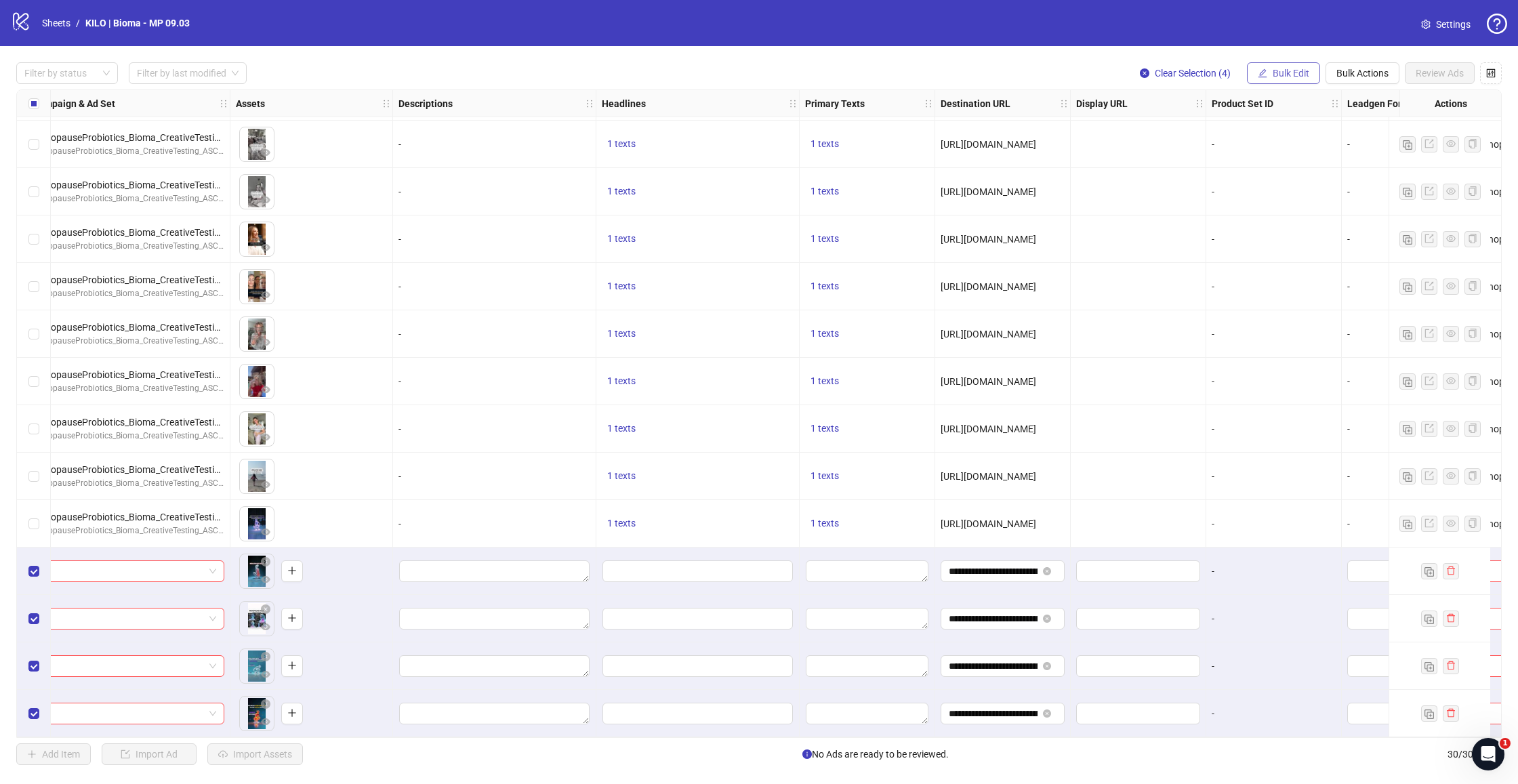
click at [1290, 75] on span "Bulk Edit" at bounding box center [1291, 73] width 36 height 11
click at [1275, 207] on span "Primary Texts" at bounding box center [1297, 208] width 81 height 15
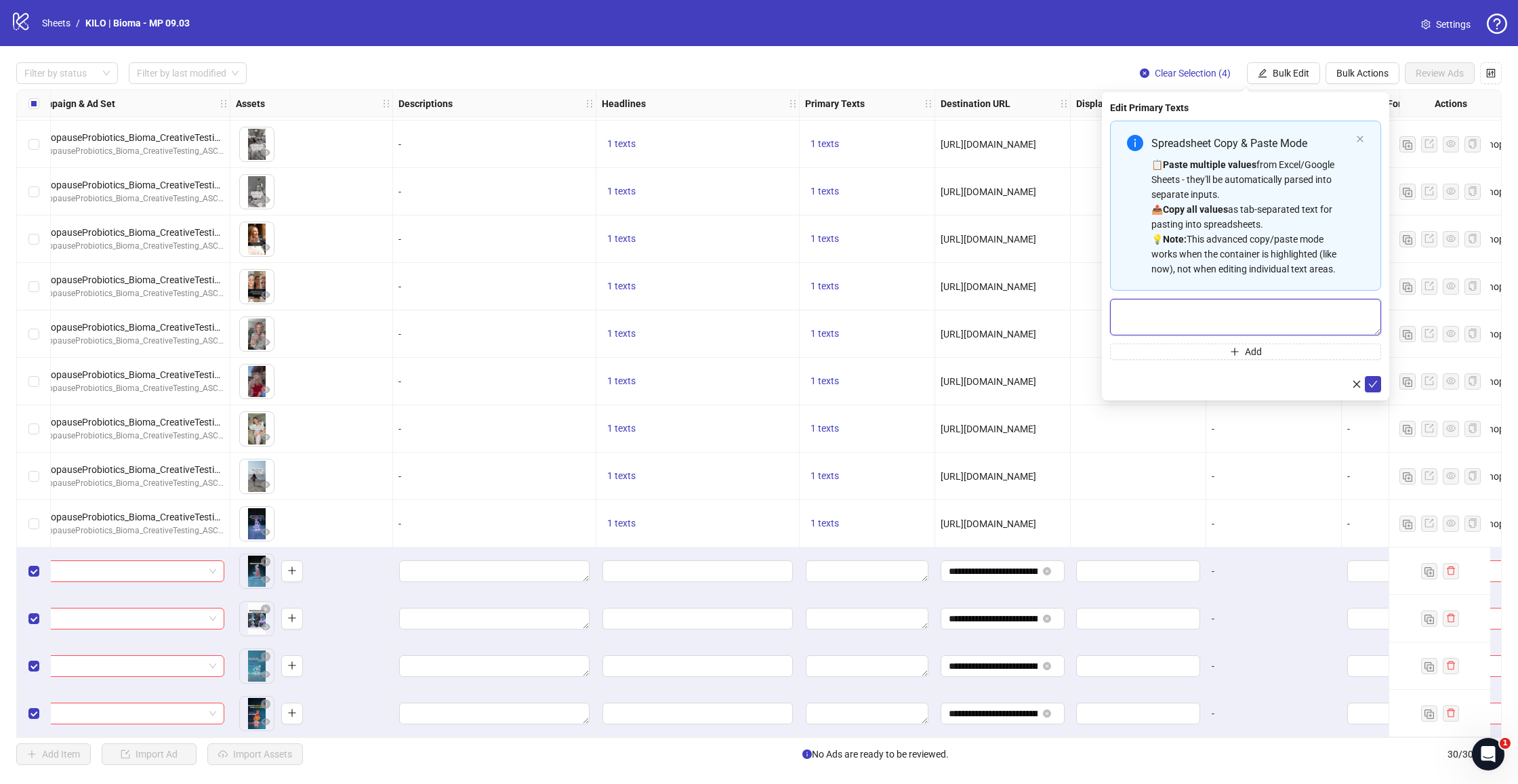
click at [1245, 310] on textarea "Multi-text input container - paste or copy values" at bounding box center [1246, 316] width 271 height 36
paste textarea "**********"
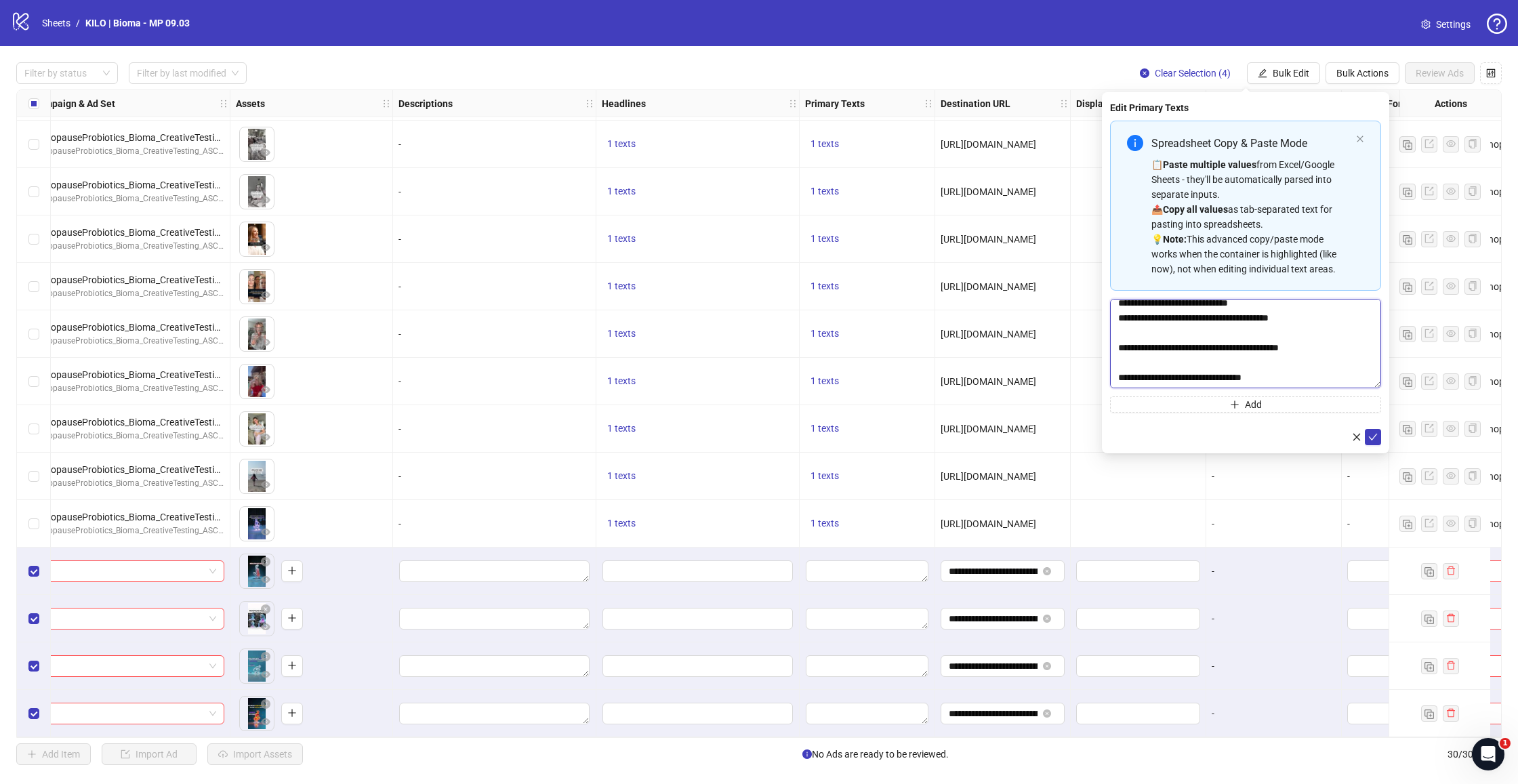
scroll to position [0, 0]
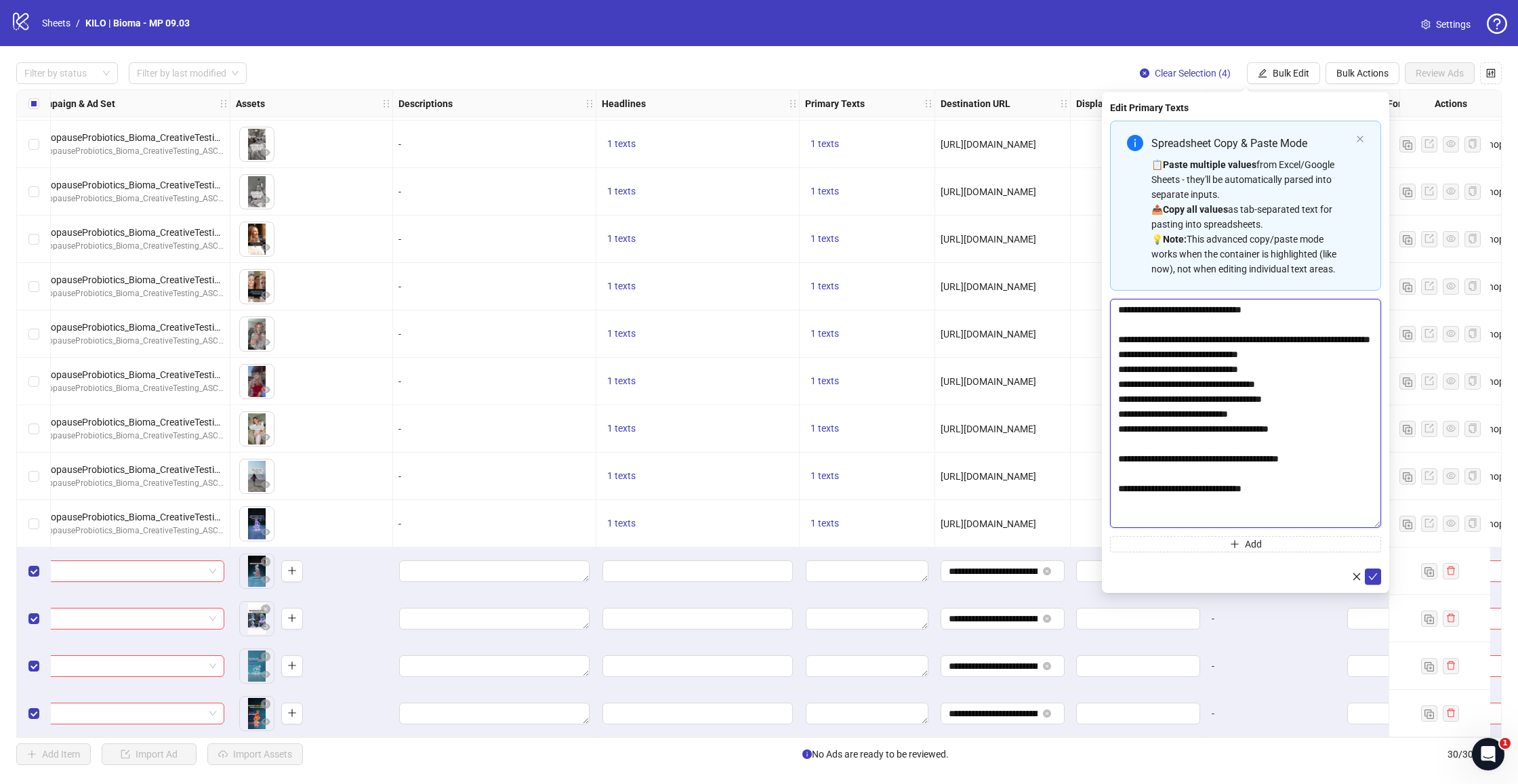
click at [1377, 520] on textarea "**********" at bounding box center [1246, 413] width 271 height 229
type textarea "**********"
click at [1375, 578] on span "submit" at bounding box center [1373, 573] width 10 height 11
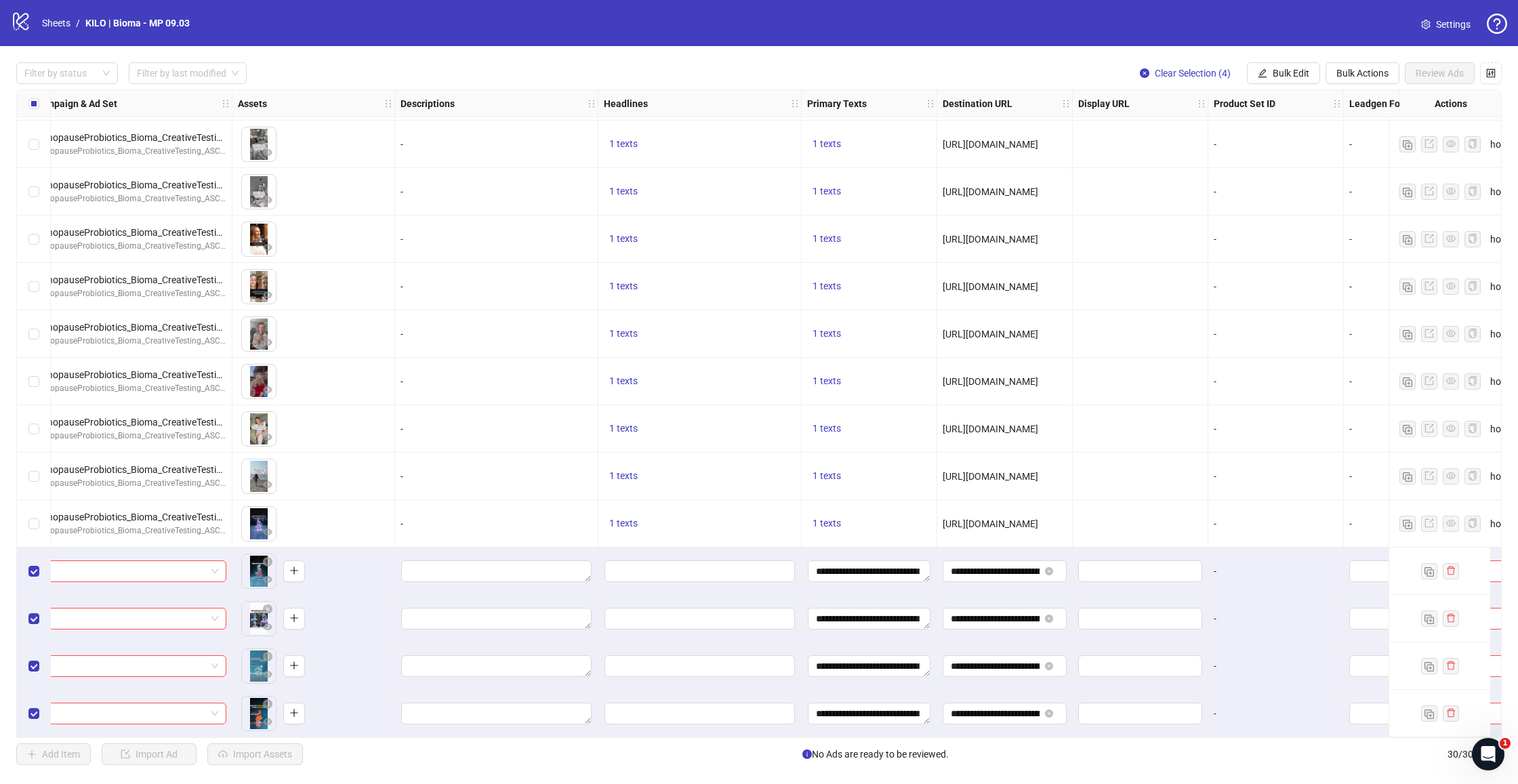
scroll to position [808, 408]
click at [1284, 75] on span "Bulk Edit" at bounding box center [1291, 73] width 36 height 11
click at [1294, 188] on span "Headlines" at bounding box center [1297, 187] width 81 height 15
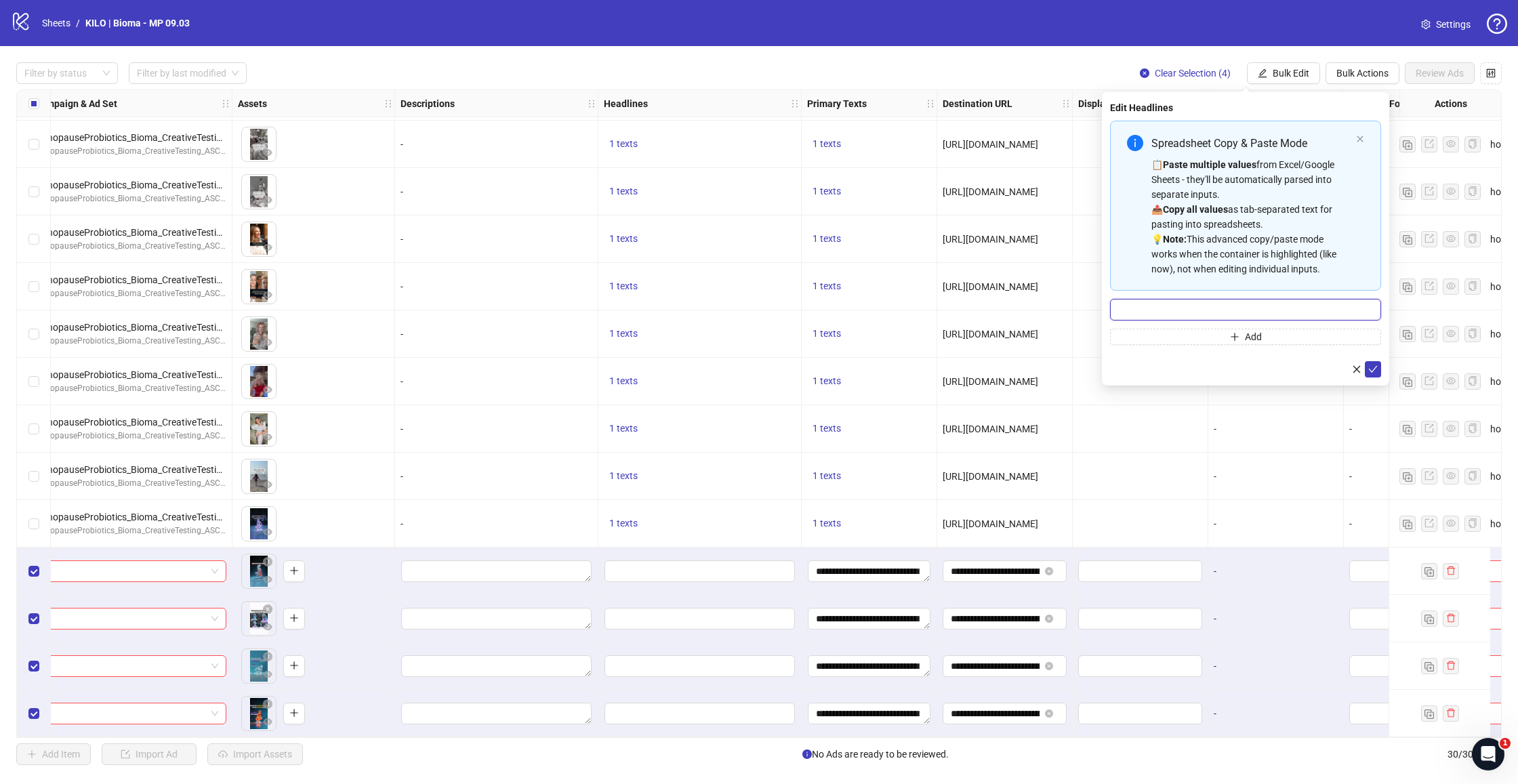
click at [1232, 301] on input "Multi-input container - paste or copy values" at bounding box center [1246, 309] width 271 height 21
paste input "**********"
type input "**********"
click at [1368, 369] on button "submit" at bounding box center [1373, 369] width 16 height 16
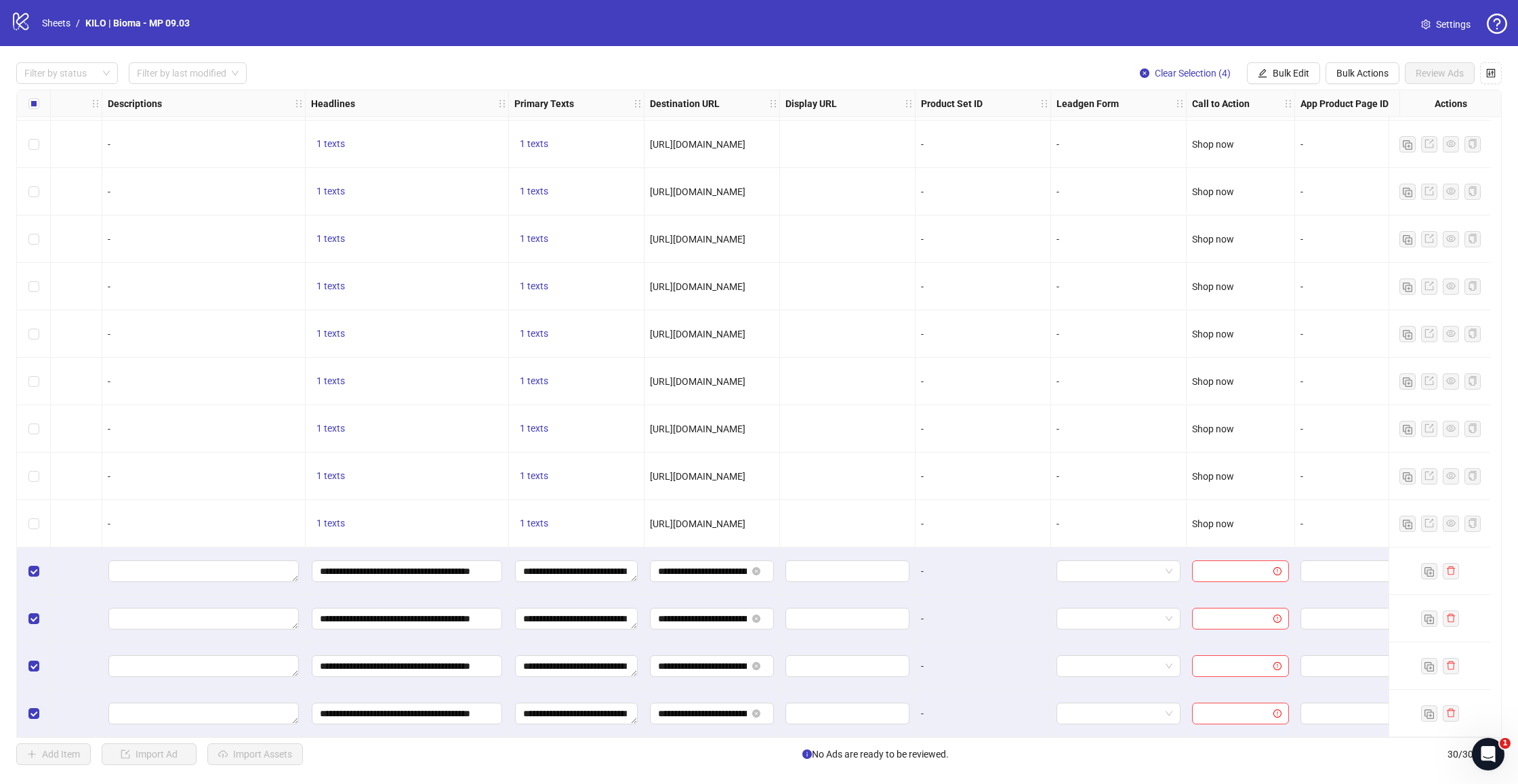
scroll to position [806, 705]
click at [1302, 75] on span "Bulk Edit" at bounding box center [1291, 73] width 36 height 11
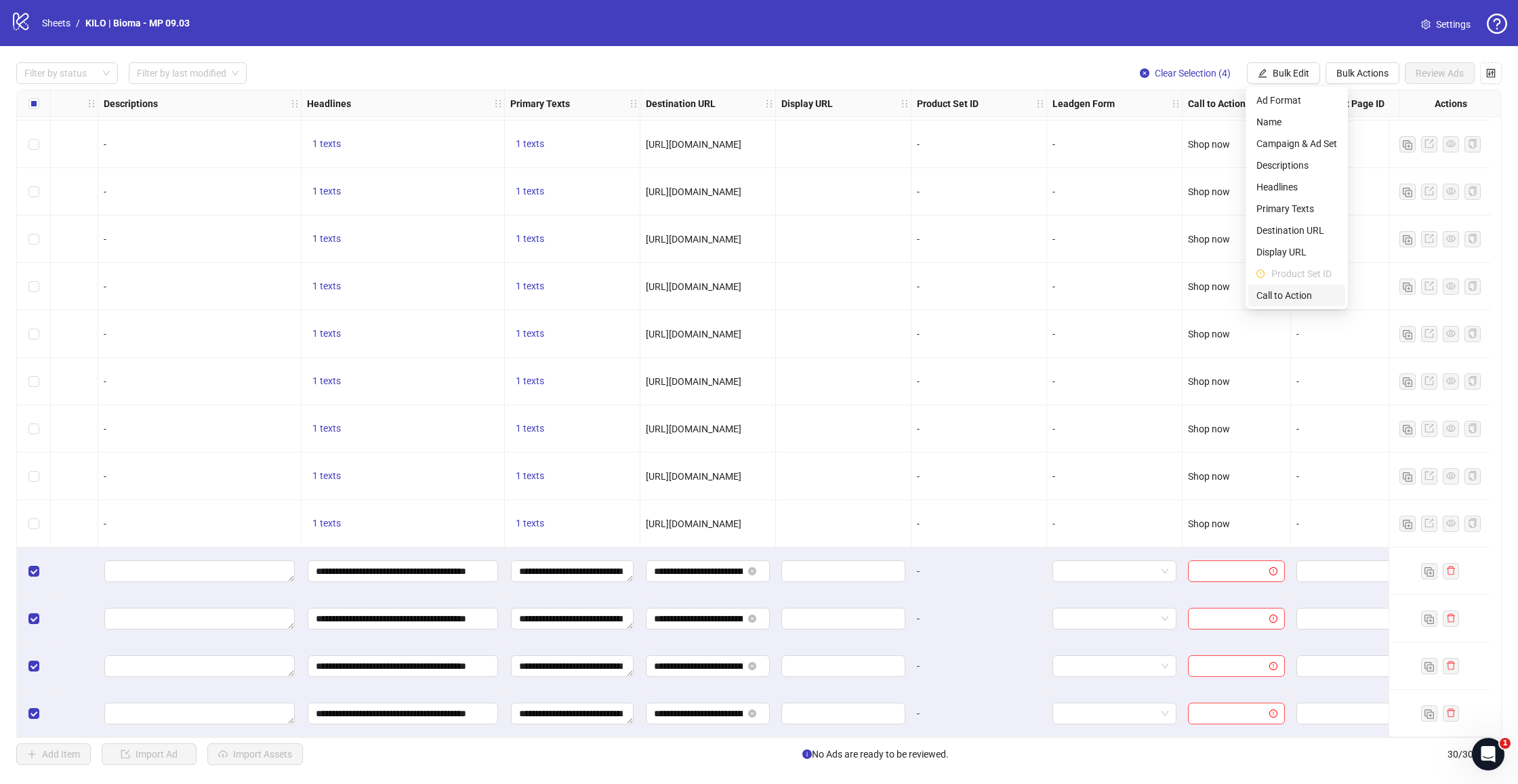
click at [1279, 297] on span "Call to Action" at bounding box center [1297, 295] width 81 height 15
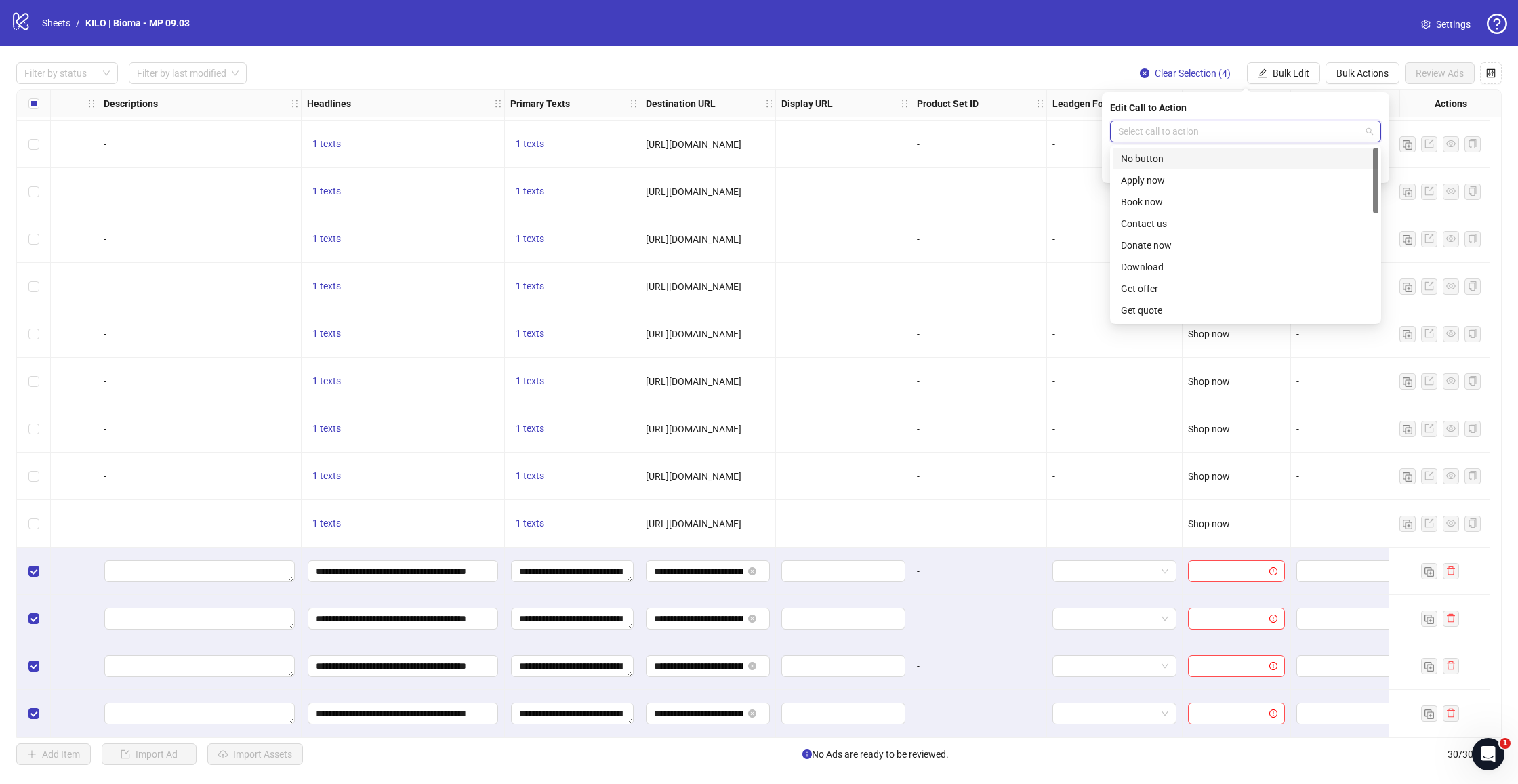
click at [1193, 127] on input "search" at bounding box center [1240, 131] width 243 height 20
click at [1155, 204] on div "Shop now" at bounding box center [1246, 202] width 250 height 15
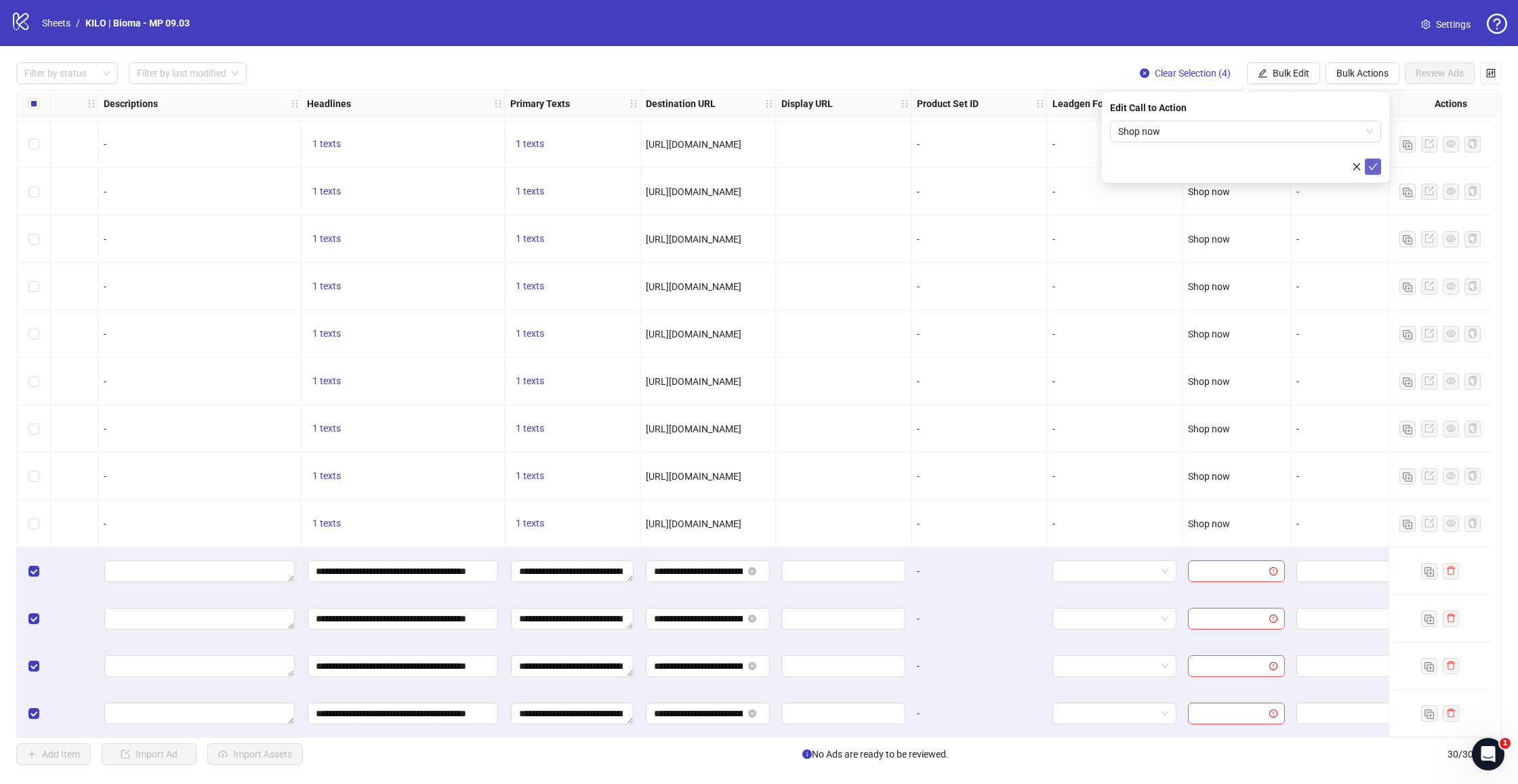
click at [1373, 170] on icon "check" at bounding box center [1373, 166] width 10 height 10
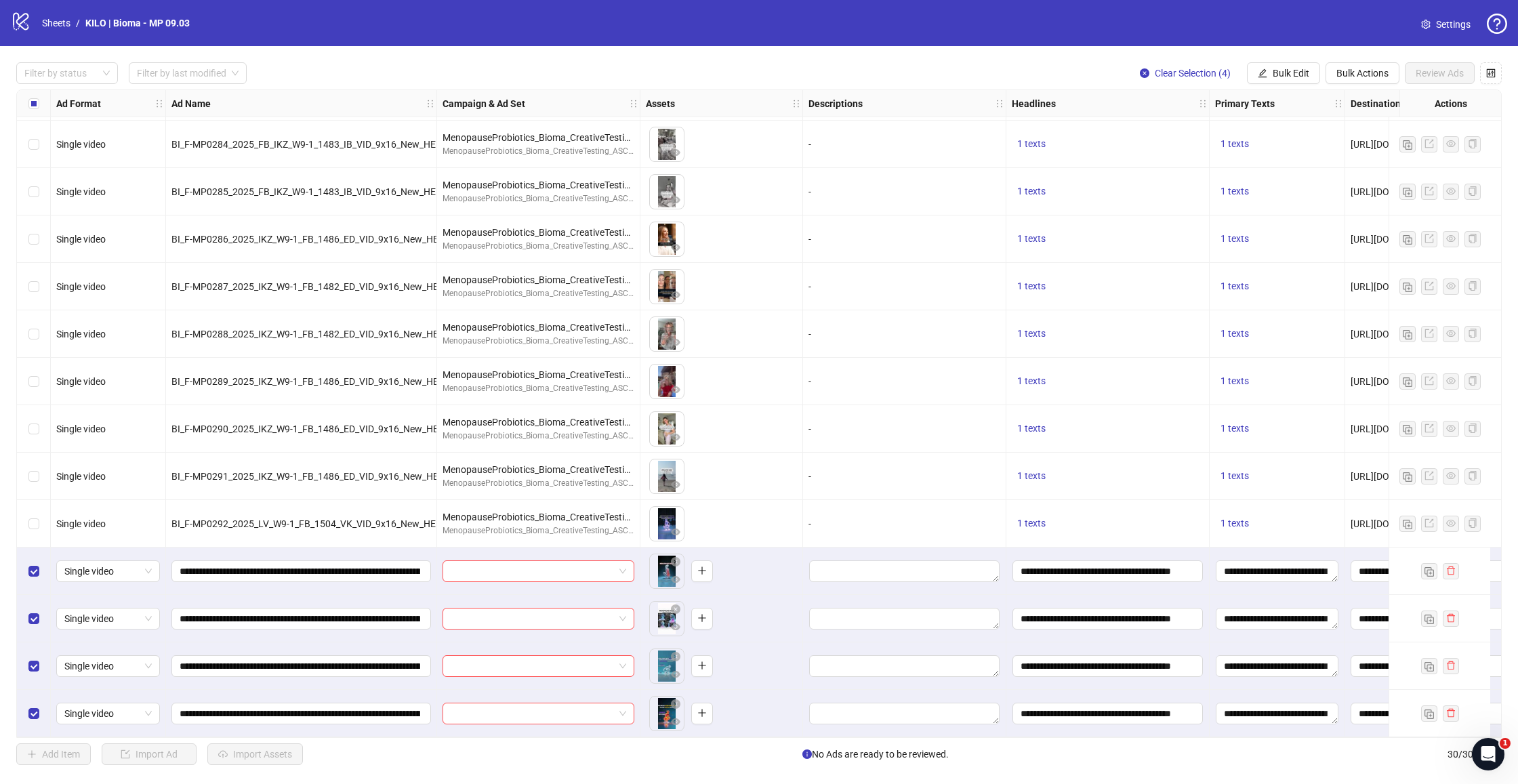
scroll to position [806, 0]
click at [1295, 73] on span "Bulk Edit" at bounding box center [1291, 73] width 36 height 11
click at [1274, 140] on span "Campaign & Ad Set" at bounding box center [1297, 143] width 81 height 15
click at [1256, 124] on input "search" at bounding box center [1240, 131] width 243 height 20
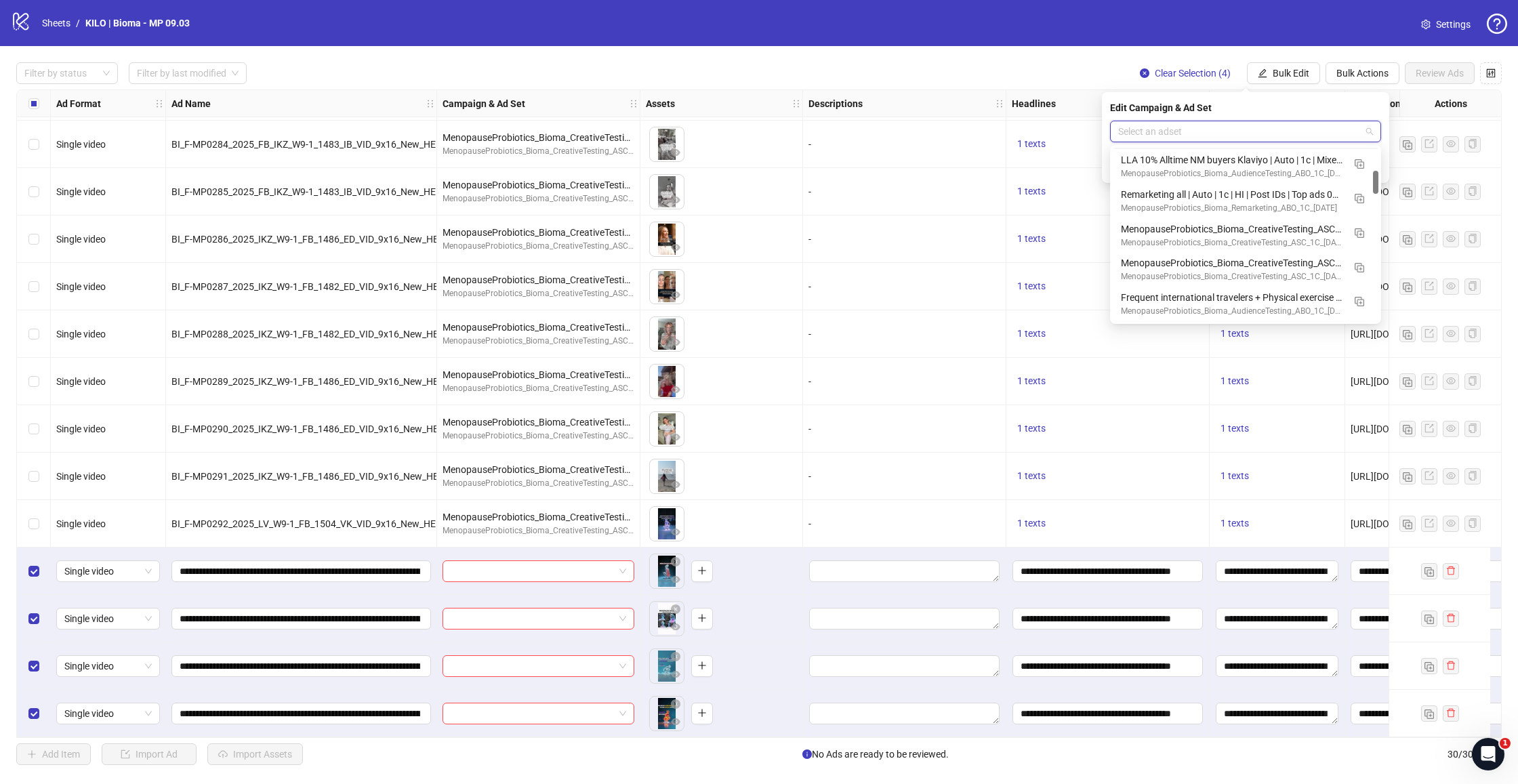
scroll to position [170, 0]
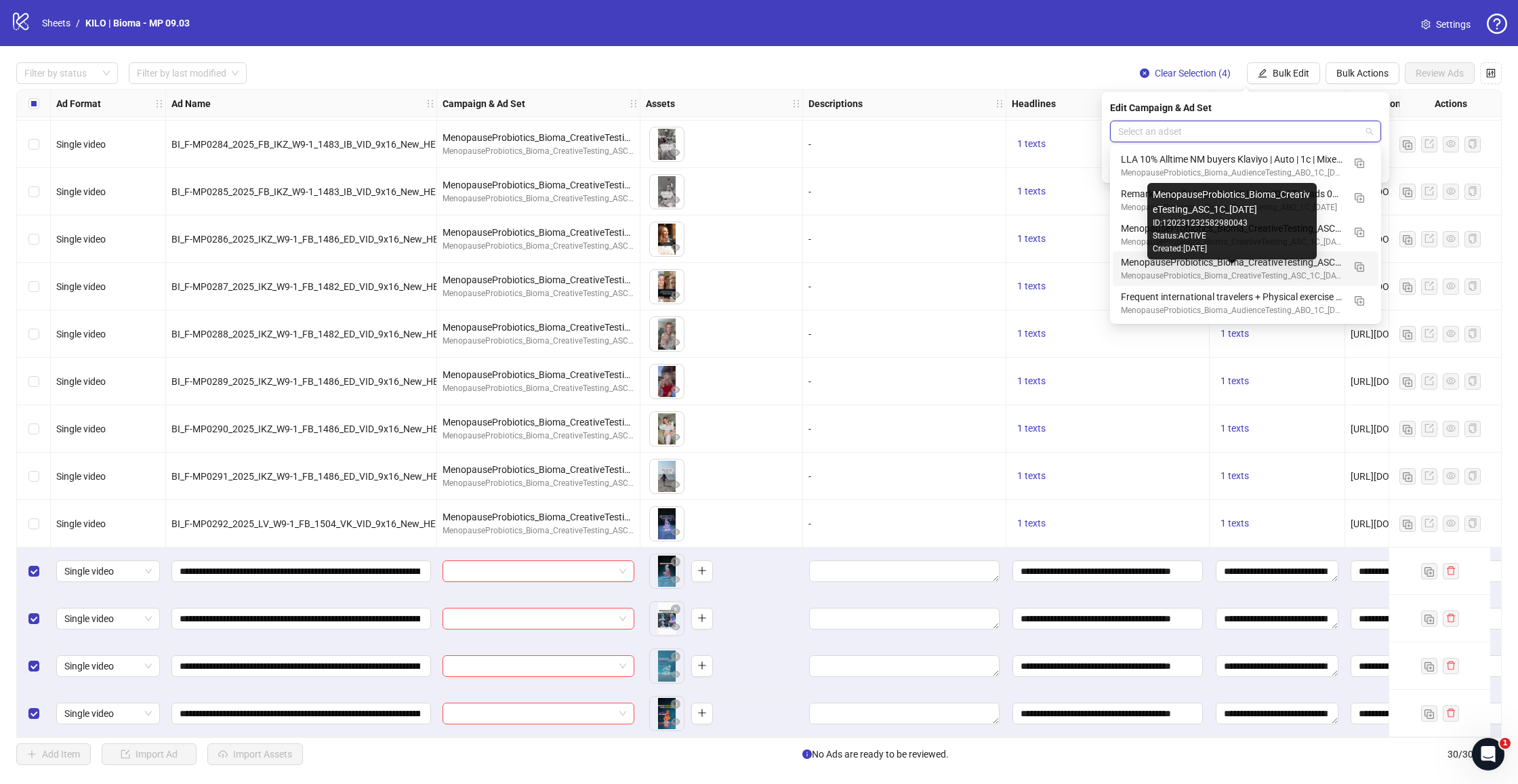
click at [1174, 269] on div "MenopauseProbiotics_Bioma_CreativeTesting_ASC_1C_[DATE]" at bounding box center [1233, 276] width 222 height 12
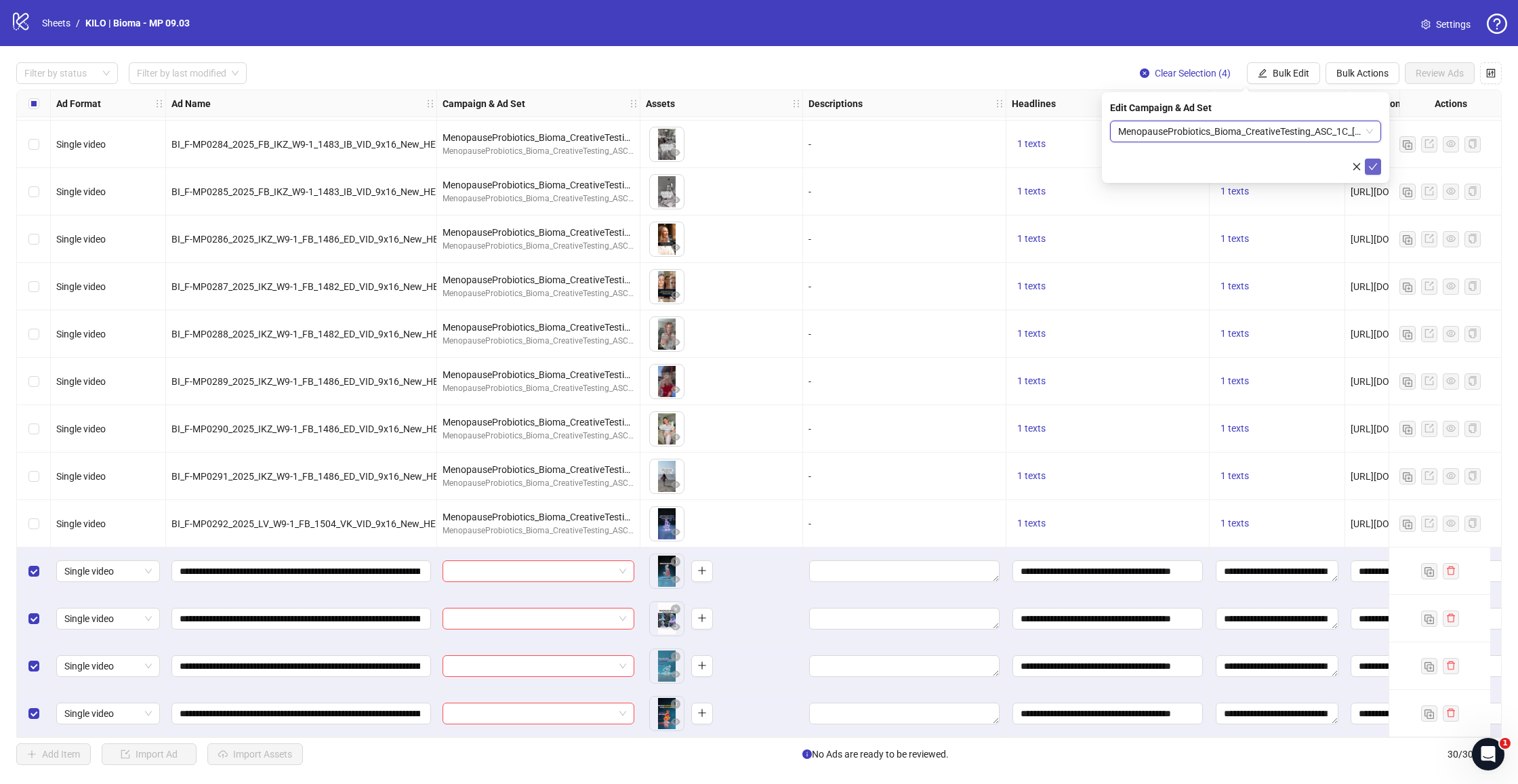
click at [1375, 170] on icon "check" at bounding box center [1373, 166] width 10 height 10
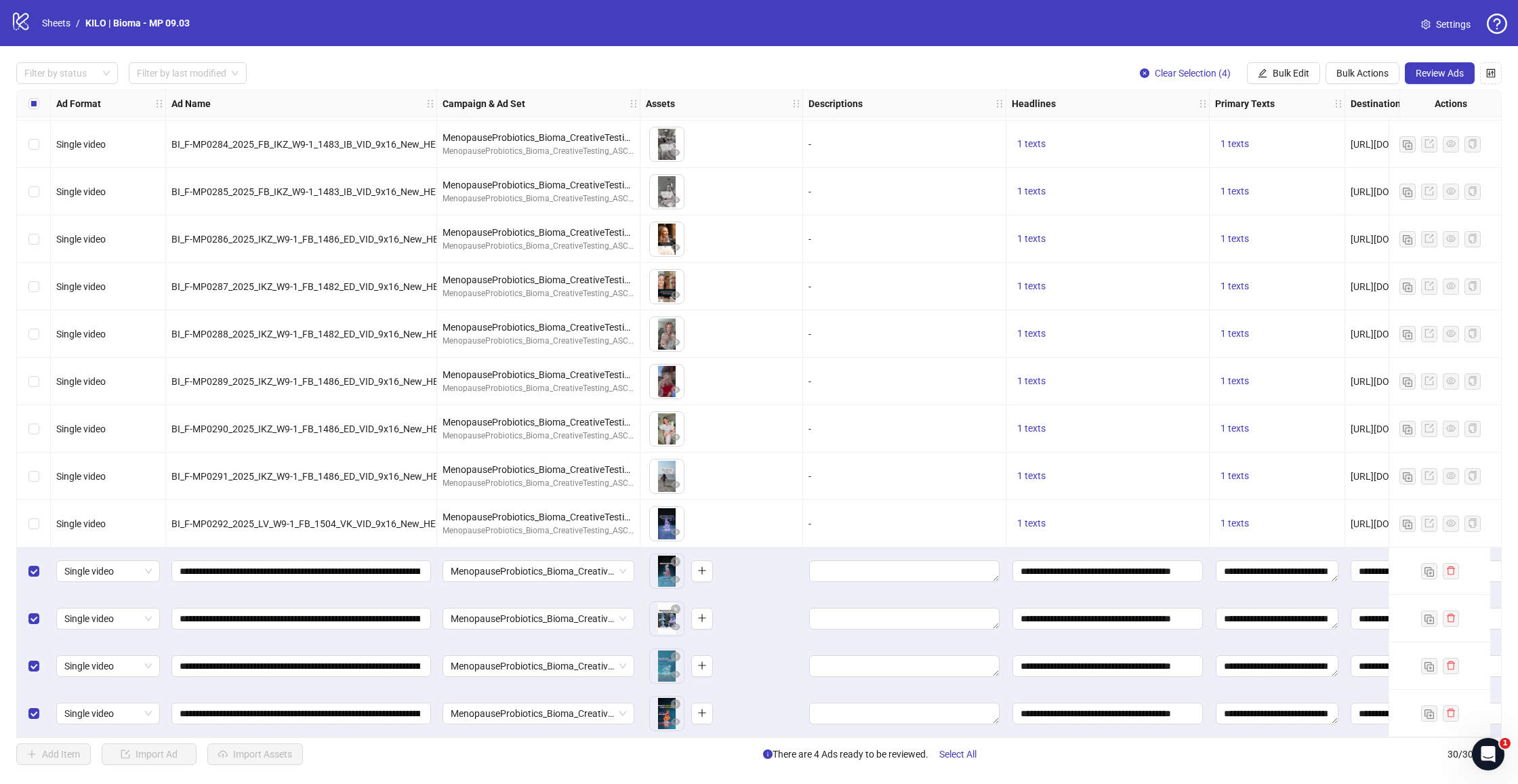
scroll to position [0, 0]
click at [1441, 74] on span "Review Ads" at bounding box center [1440, 73] width 48 height 11
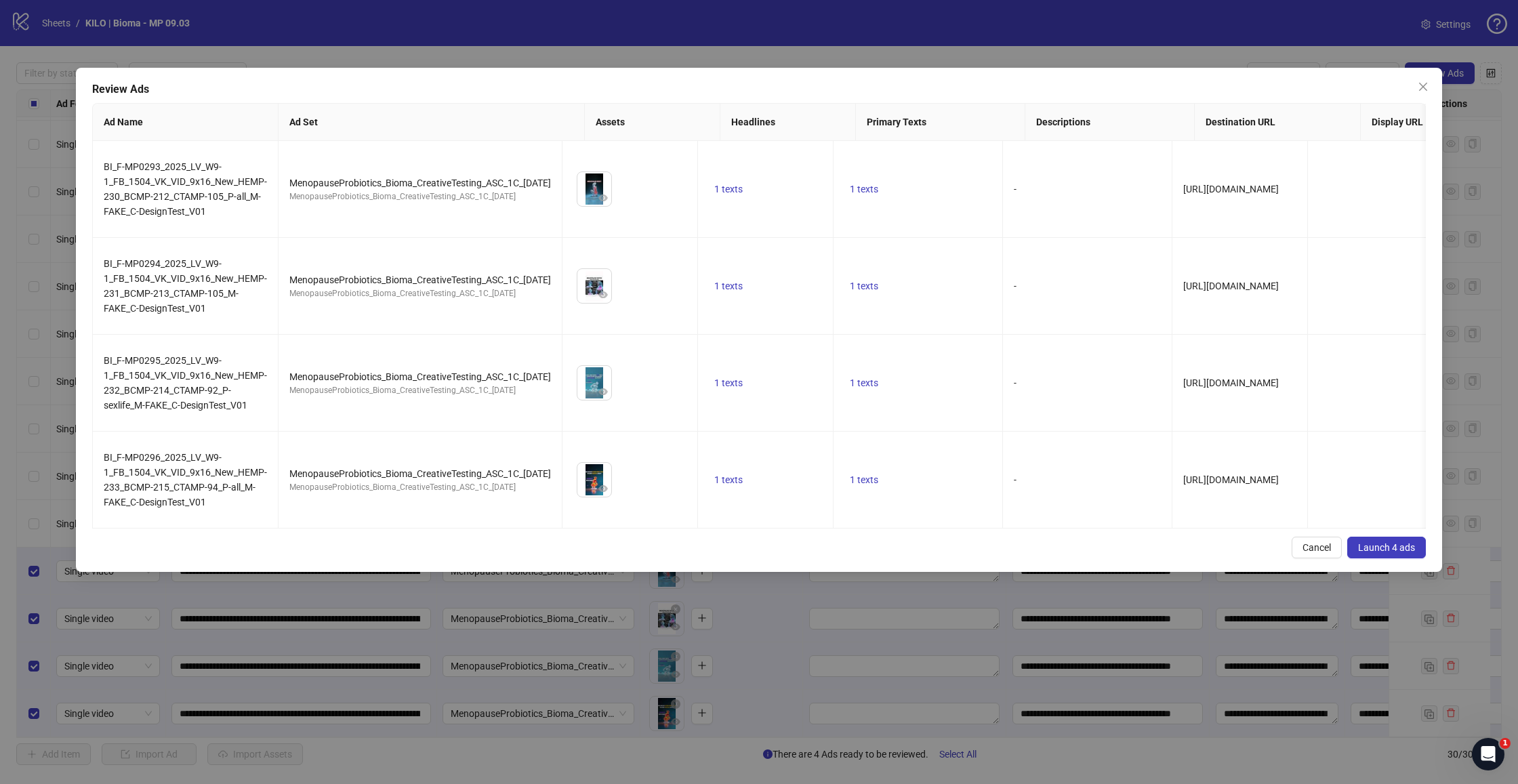
click at [1393, 546] on span "Launch 4 ads" at bounding box center [1387, 548] width 57 height 11
